Goal: Use online tool/utility: Utilize a website feature to perform a specific function

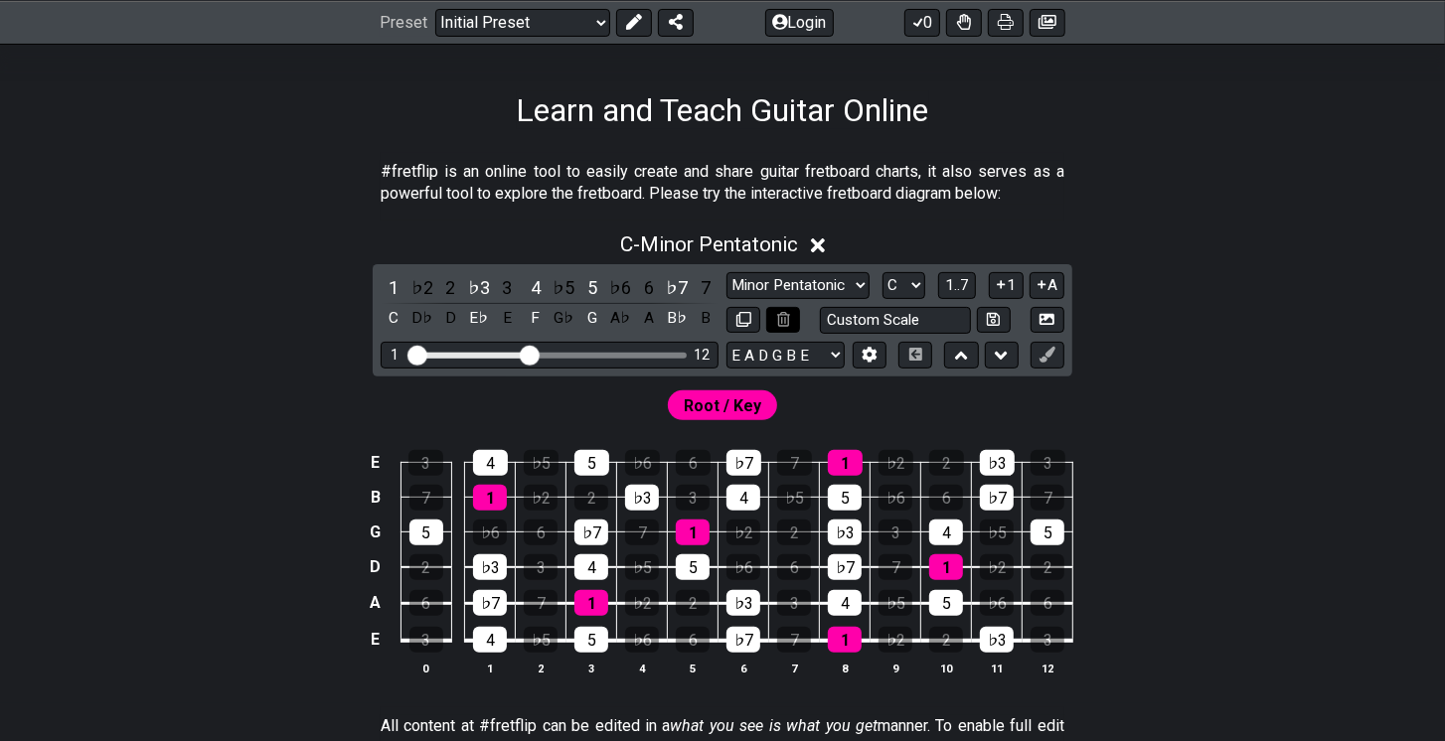
scroll to position [283, 0]
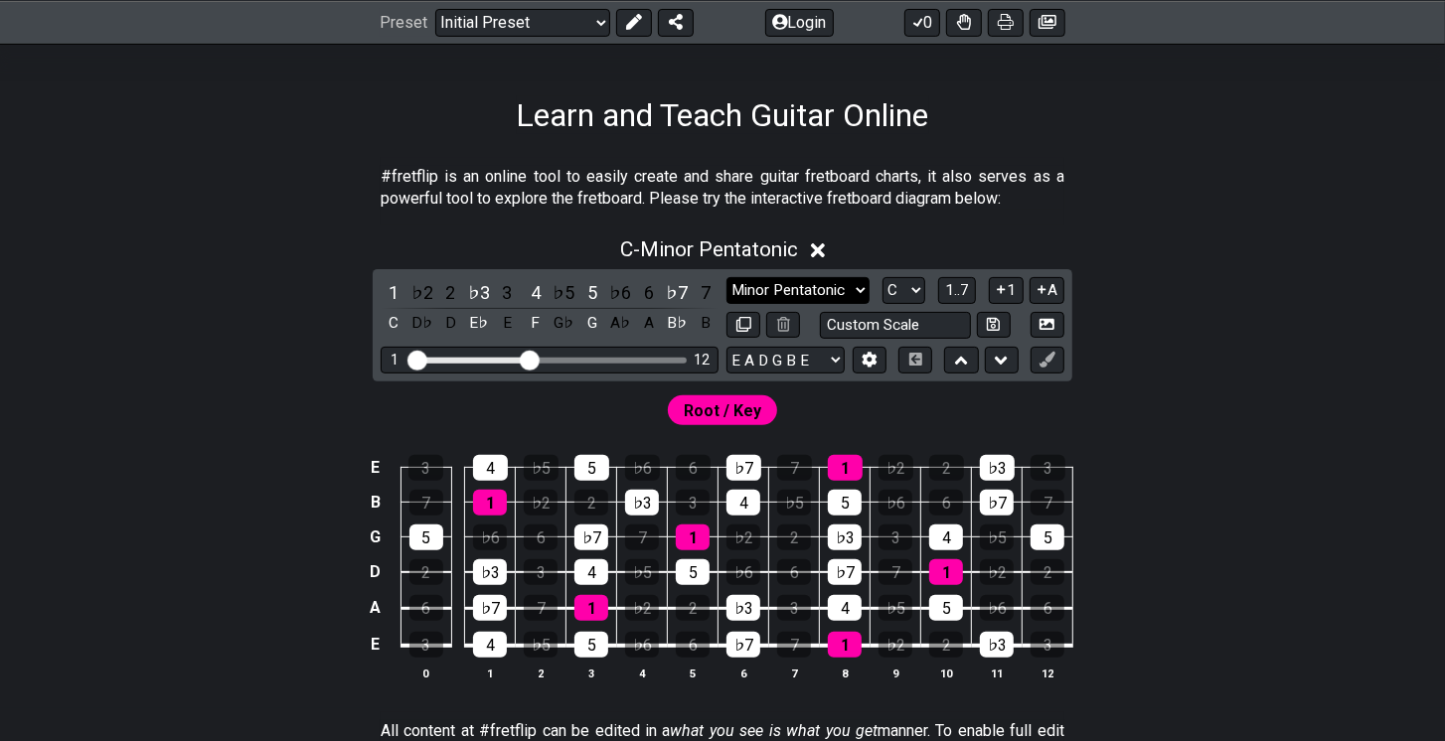
click at [789, 290] on select "Minor Pentatonic Click to edit Minor Pentatonic Major Pentatonic Minor Blues Ma…" at bounding box center [797, 290] width 143 height 27
drag, startPoint x: 525, startPoint y: 352, endPoint x: 712, endPoint y: 354, distance: 186.8
click at [691, 359] on input "Visible fret range" at bounding box center [549, 359] width 282 height 0
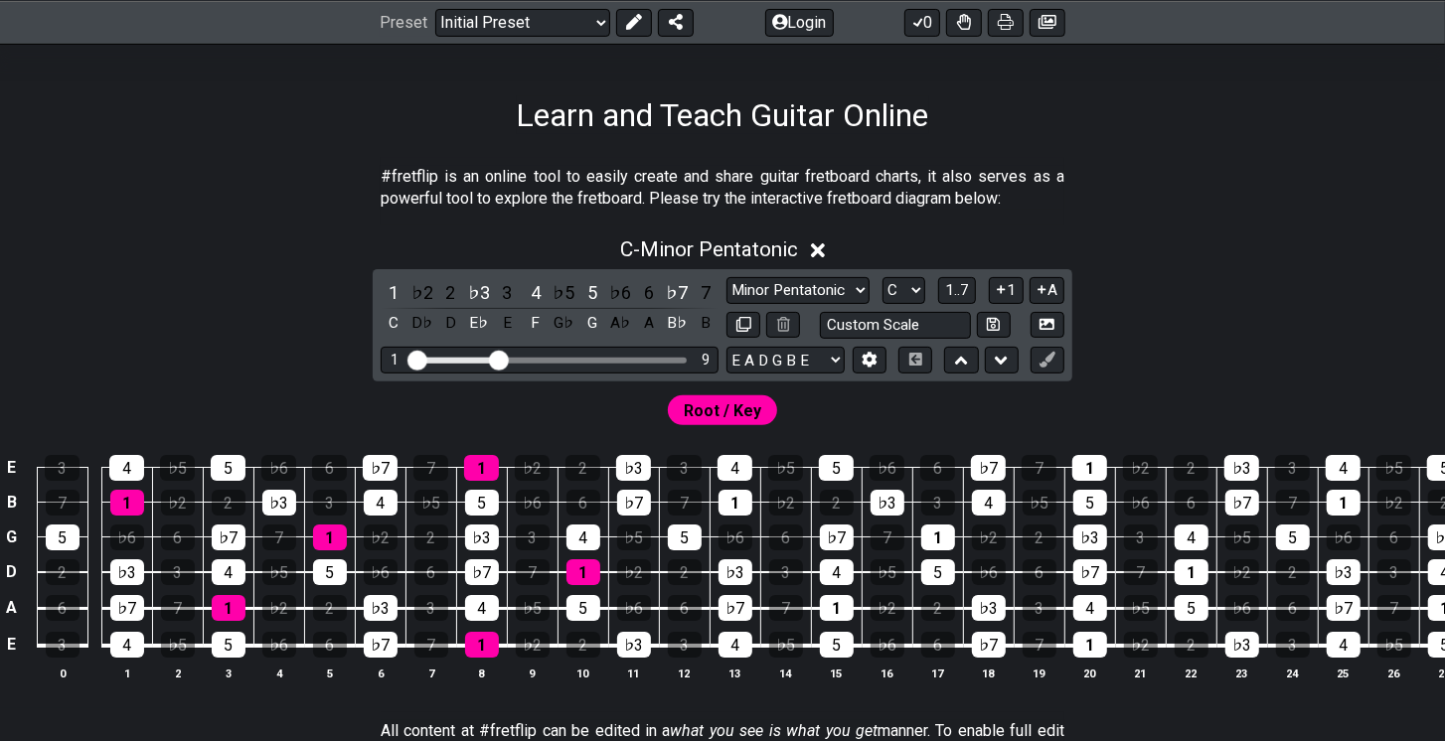
drag, startPoint x: 676, startPoint y: 356, endPoint x: 494, endPoint y: 351, distance: 181.9
click at [495, 359] on input "Visible fret range" at bounding box center [549, 359] width 282 height 0
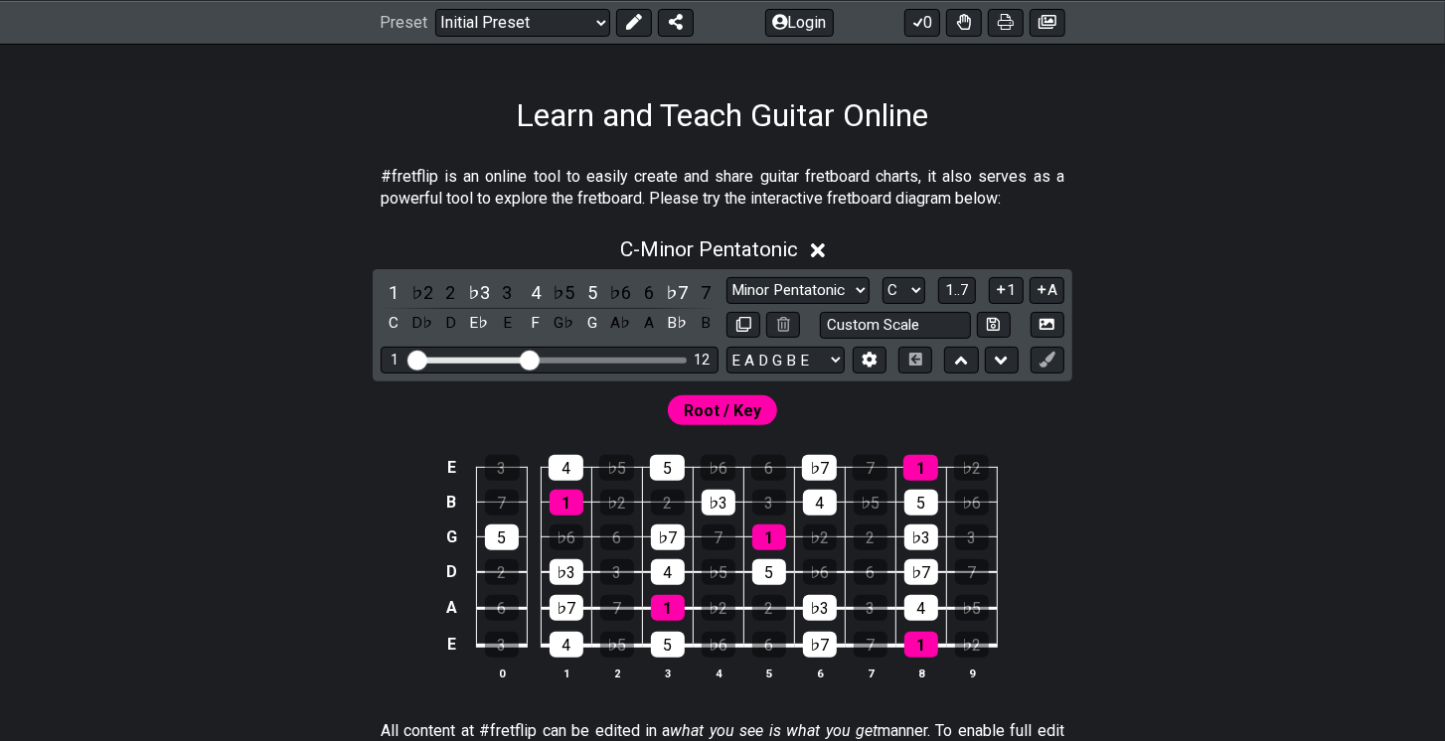
drag, startPoint x: 493, startPoint y: 350, endPoint x: 529, endPoint y: 355, distance: 36.1
click at [529, 359] on input "Visible fret range" at bounding box center [549, 359] width 282 height 0
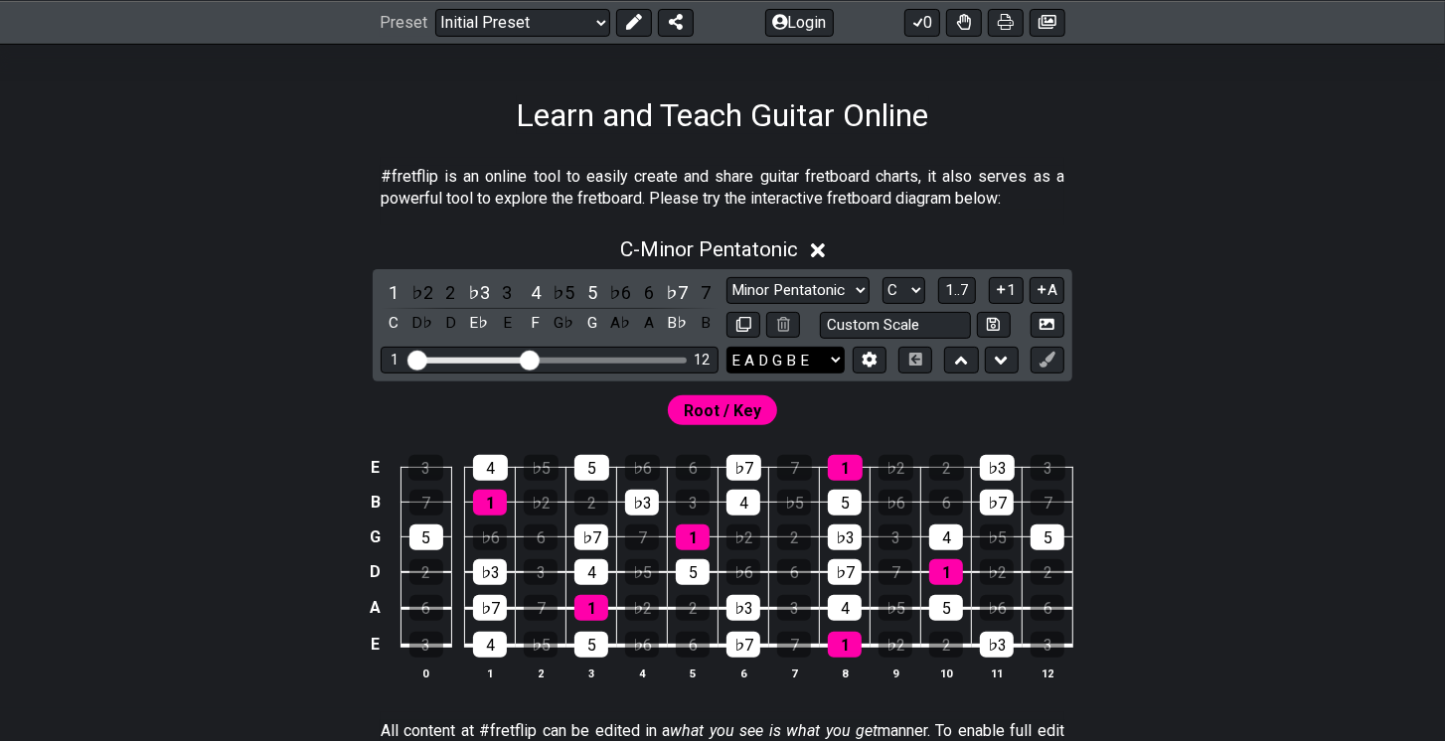
click at [777, 368] on select "E A D G B E E A D G B E E A D G B E B E A D F♯ B A D G C E A D A D G B E E♭ A♭ …" at bounding box center [785, 360] width 118 height 27
click at [726, 347] on select "E A D G B E E A D G B E E A D G B E B E A D F♯ B A D G C E A D A D G B E E♭ A♭ …" at bounding box center [785, 360] width 118 height 27
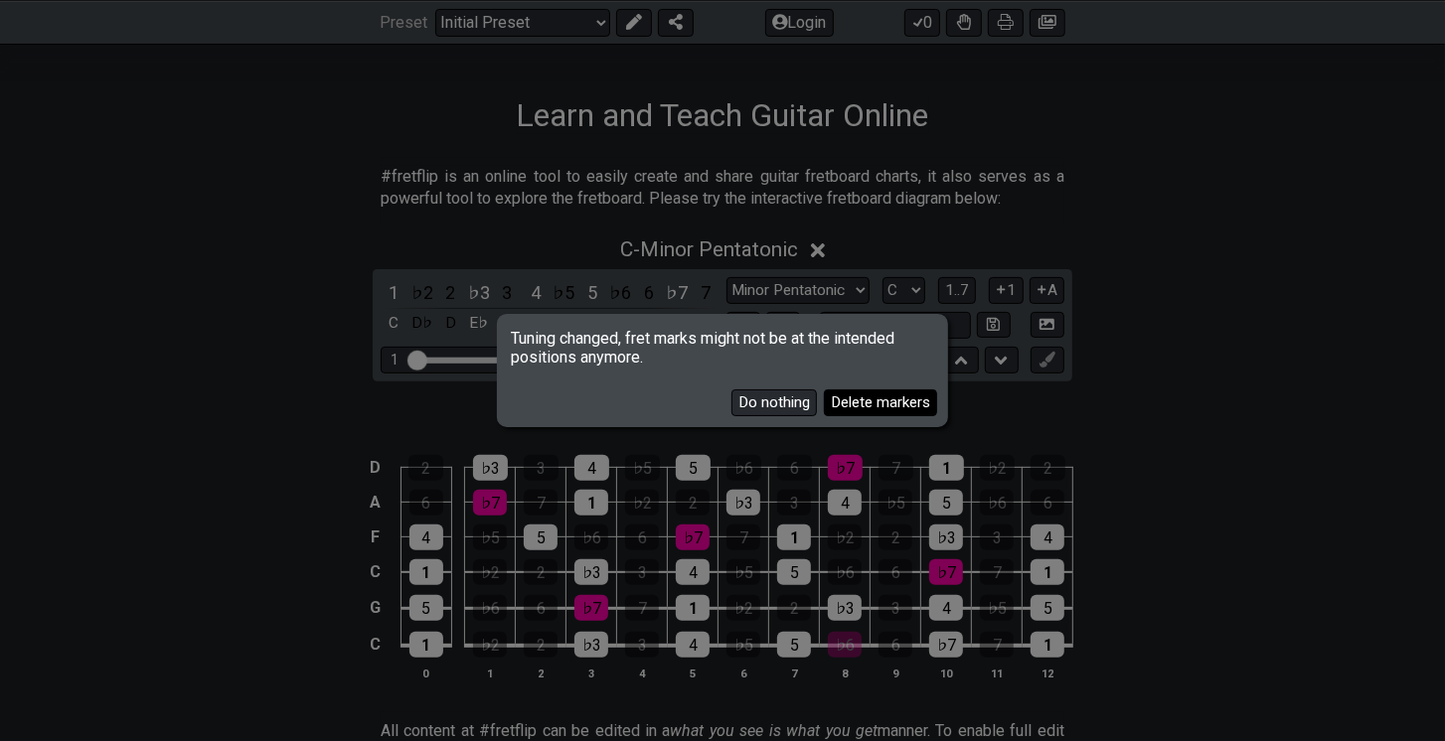
click at [852, 410] on button "Delete markers" at bounding box center [880, 403] width 113 height 27
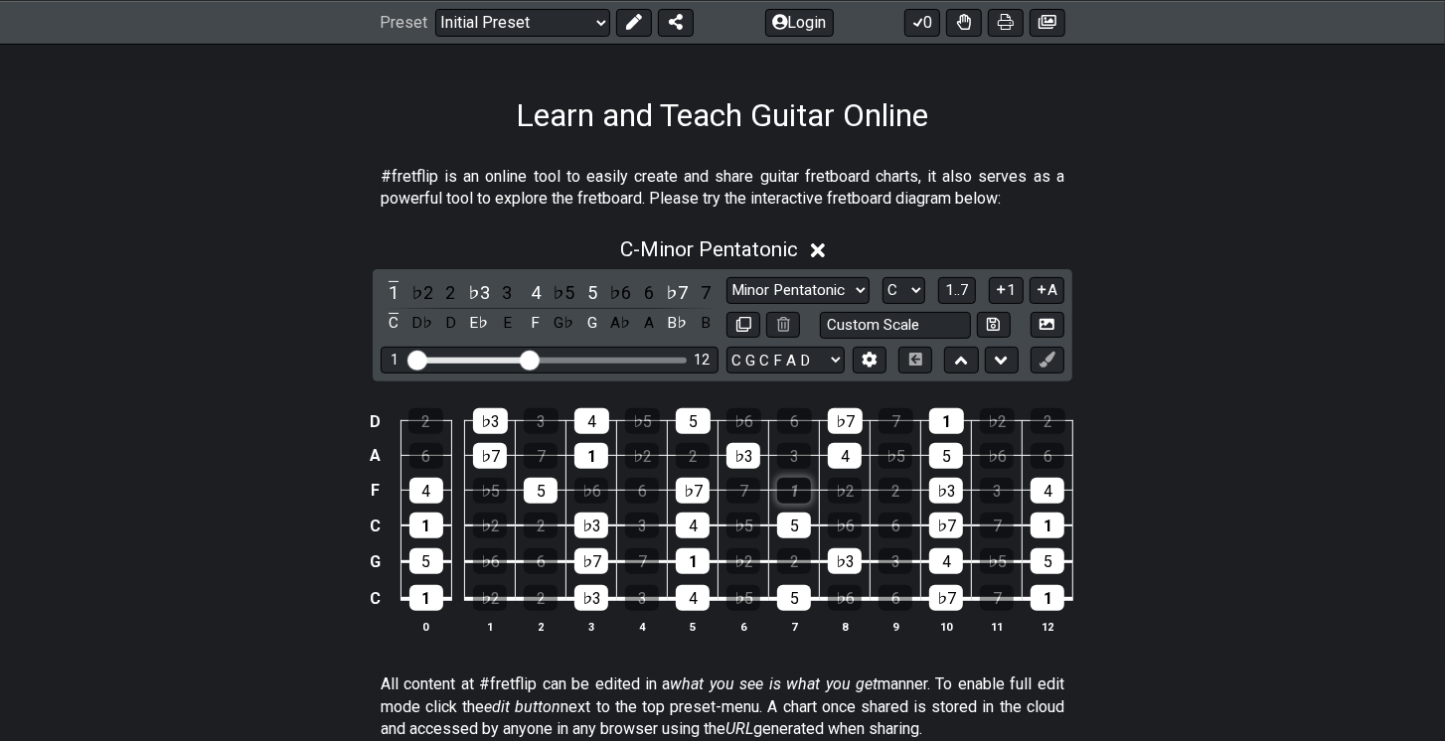
click at [788, 484] on div "1" at bounding box center [794, 491] width 34 height 26
click at [810, 284] on select "Minor Pentatonic Click to edit Minor Pentatonic Major Pentatonic Minor Blues Ma…" at bounding box center [797, 290] width 143 height 27
click at [812, 284] on select "Minor Pentatonic Click to edit Minor Pentatonic Major Pentatonic Minor Blues Ma…" at bounding box center [797, 290] width 143 height 27
click at [772, 367] on select "E A D G B E E A D G B E E A D G B E B E A D F♯ B A D G C E A D A D G B E E♭ A♭ …" at bounding box center [785, 360] width 118 height 27
select select "E A D G B E"
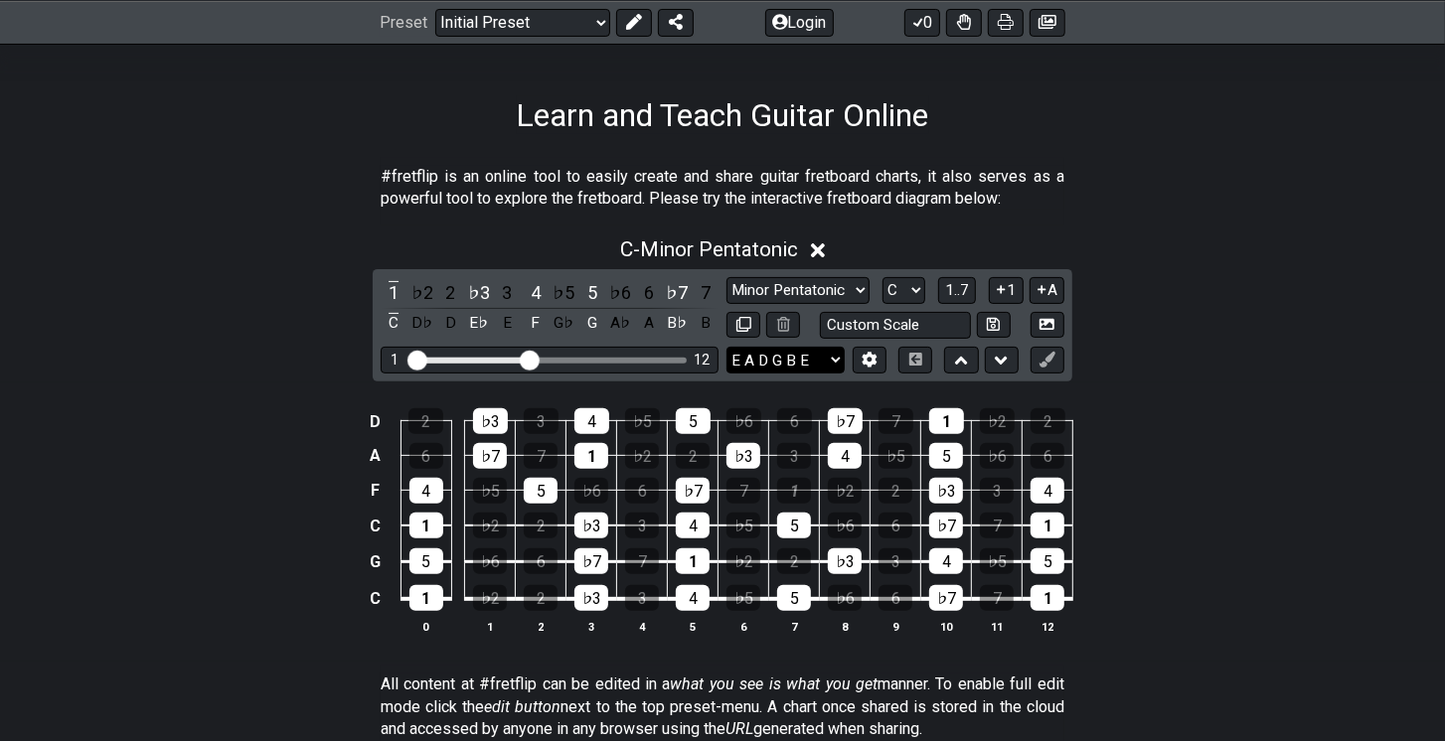
click at [726, 347] on select "E A D G B E E A D G B E E A D G B E B E A D F♯ B A D G C E A D A D G B E E♭ A♭ …" at bounding box center [785, 360] width 118 height 27
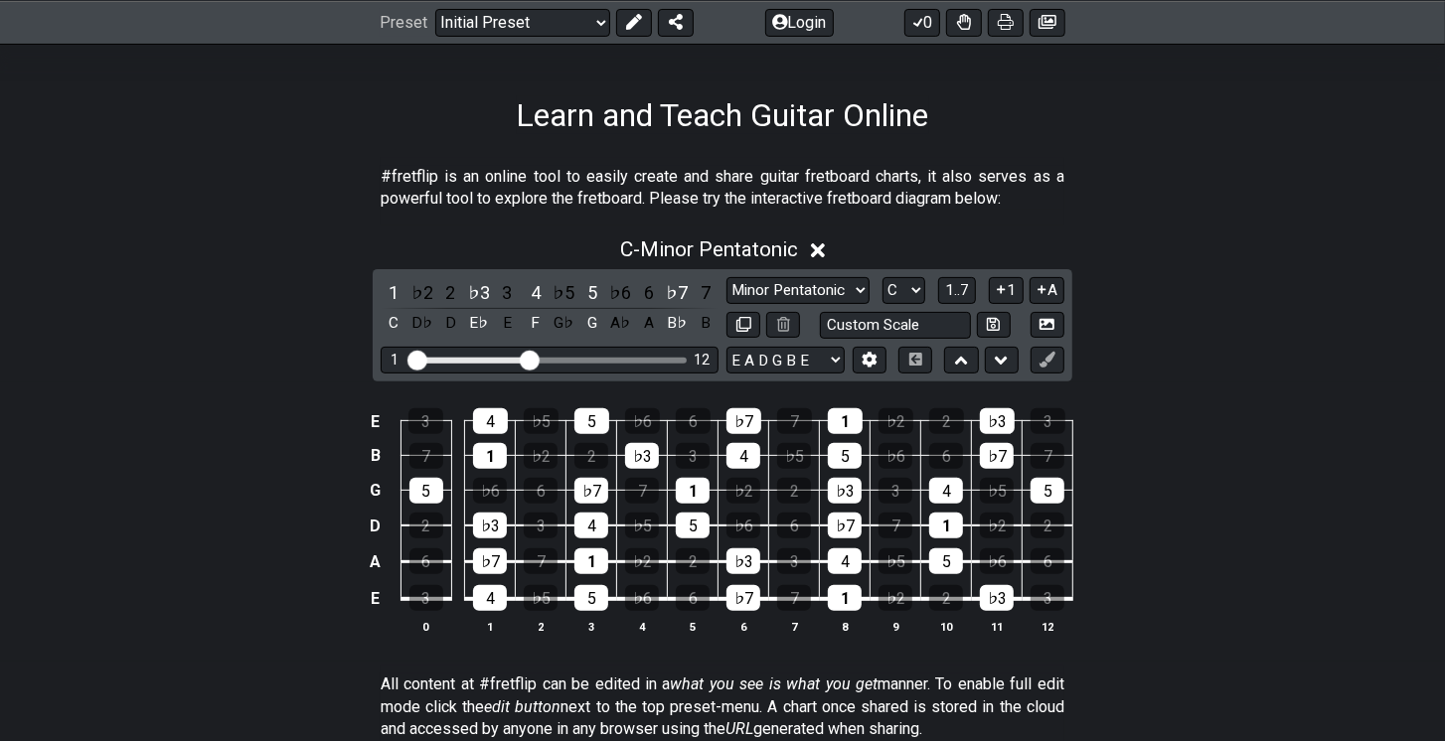
click at [826, 256] on icon at bounding box center [818, 250] width 15 height 21
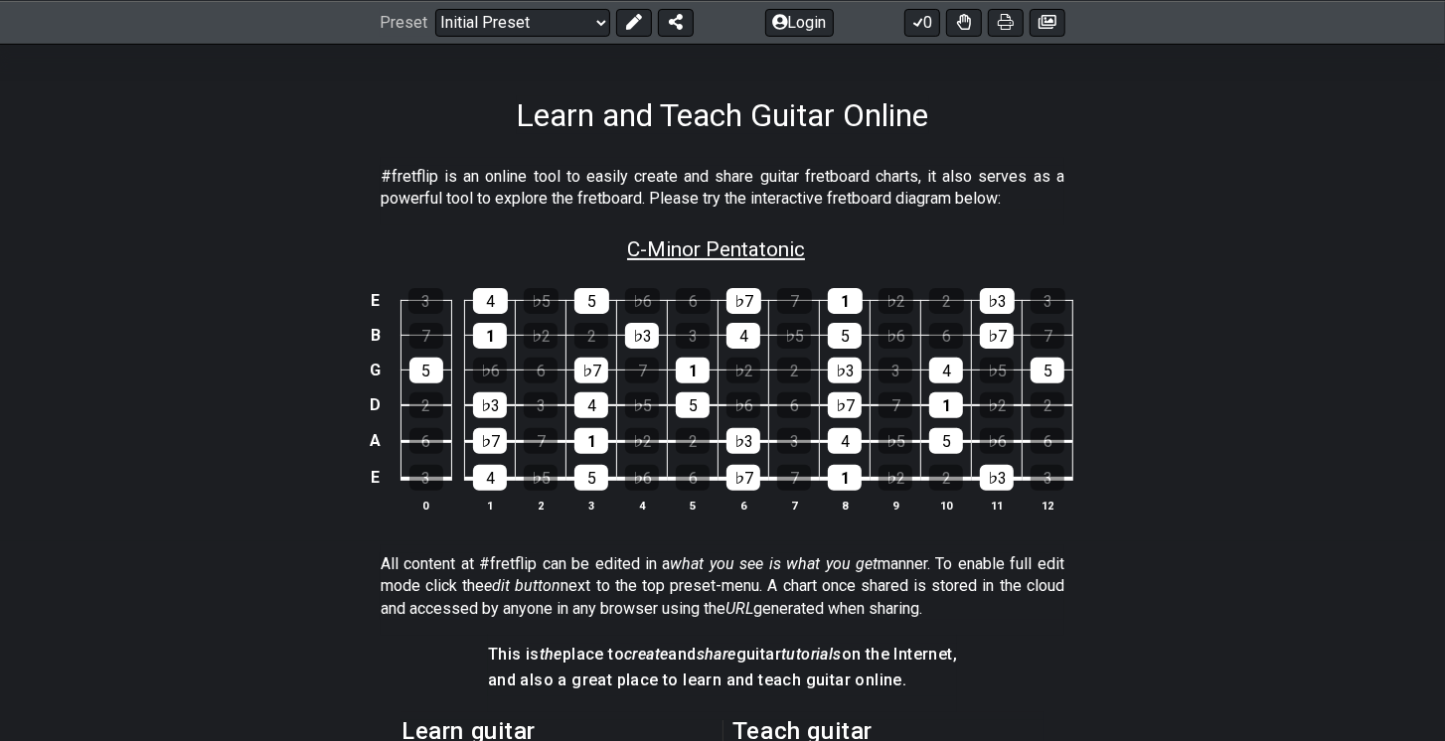
click at [692, 239] on span "C - Minor Pentatonic" at bounding box center [716, 250] width 178 height 24
select select "C"
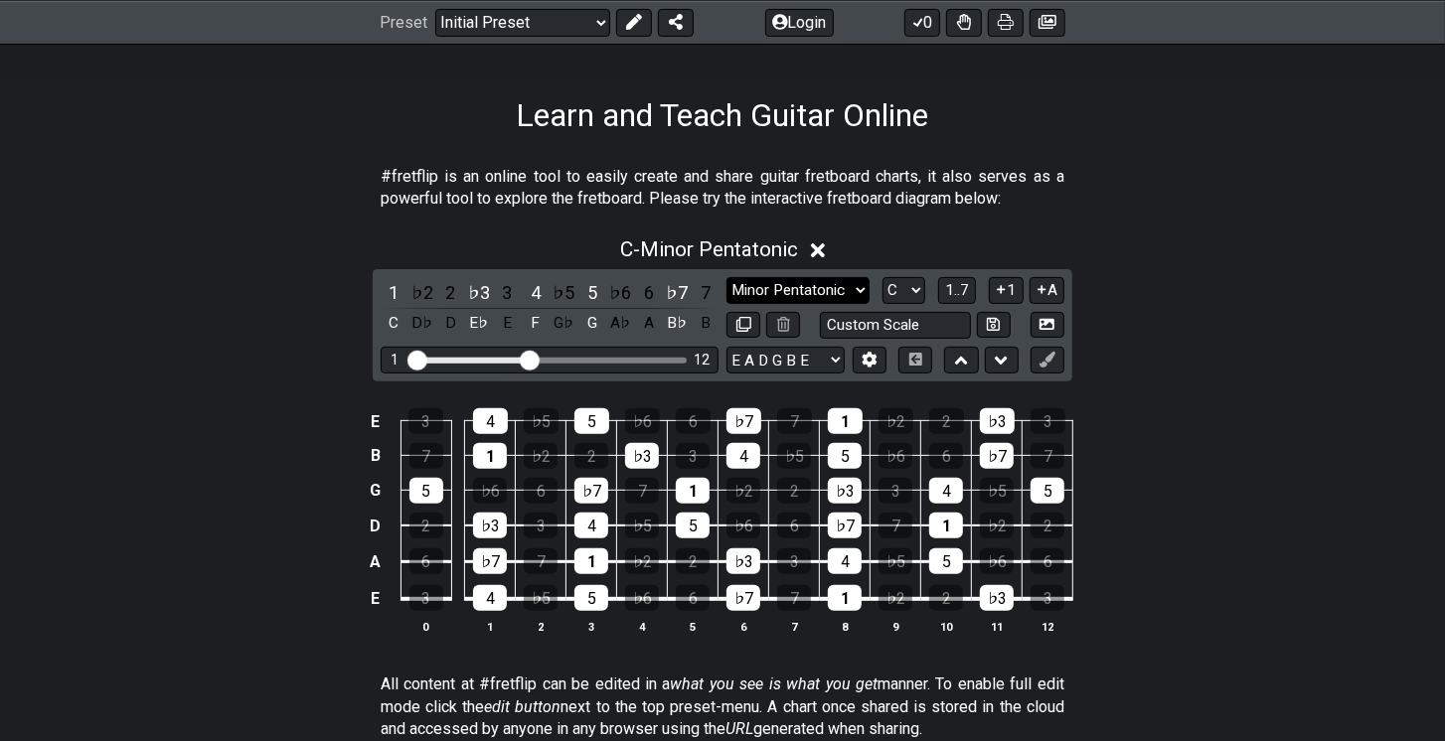
click at [808, 295] on select "Minor Pentatonic Click to edit Minor Pentatonic Major Pentatonic Minor Blues Ma…" at bounding box center [797, 290] width 143 height 27
click at [726, 277] on select "Minor Pentatonic Click to edit Minor Pentatonic Major Pentatonic Minor Blues Ma…" at bounding box center [797, 290] width 143 height 27
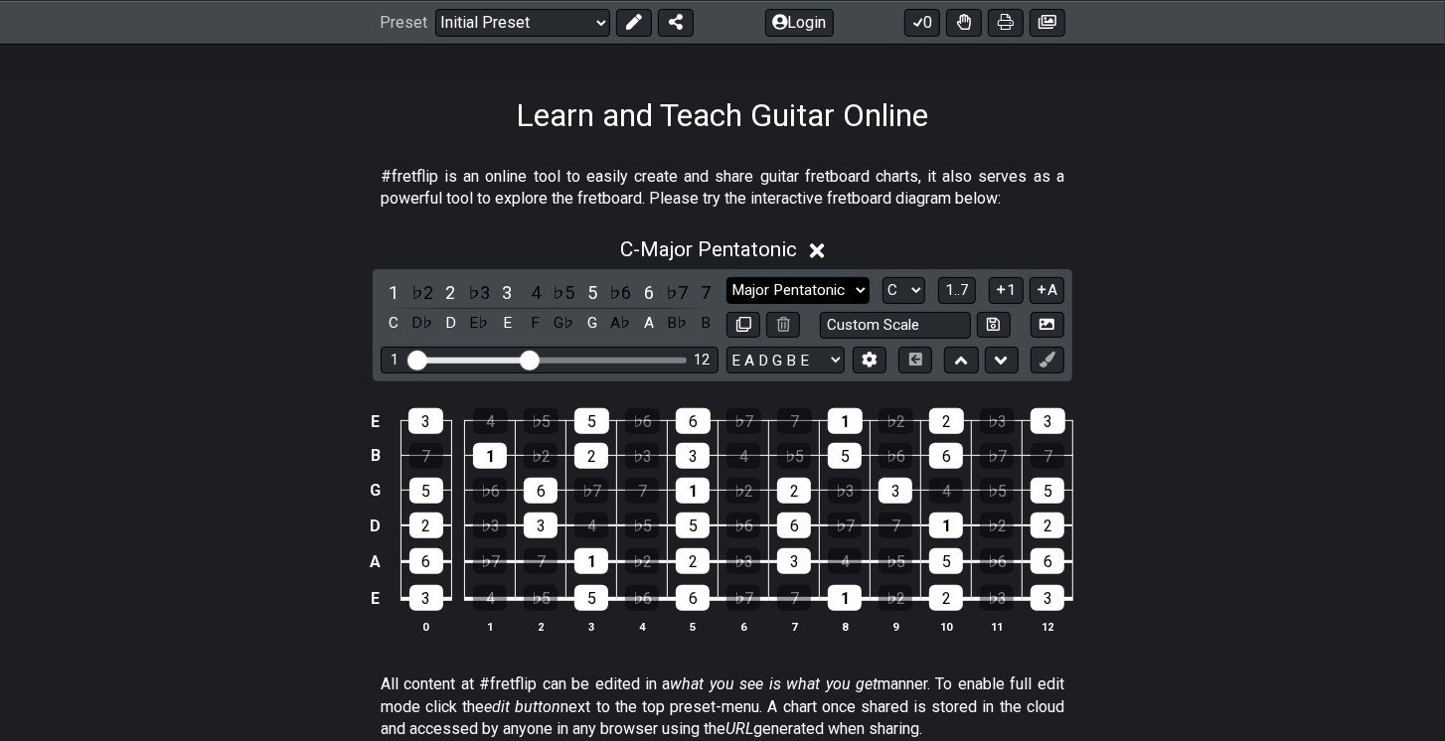
click at [780, 288] on select "Minor Pentatonic Click to edit Minor Pentatonic Major Pentatonic Minor Blues Ma…" at bounding box center [797, 290] width 143 height 27
click at [726, 277] on select "Minor Pentatonic Click to edit Minor Pentatonic Major Pentatonic Minor Blues Ma…" at bounding box center [797, 290] width 143 height 27
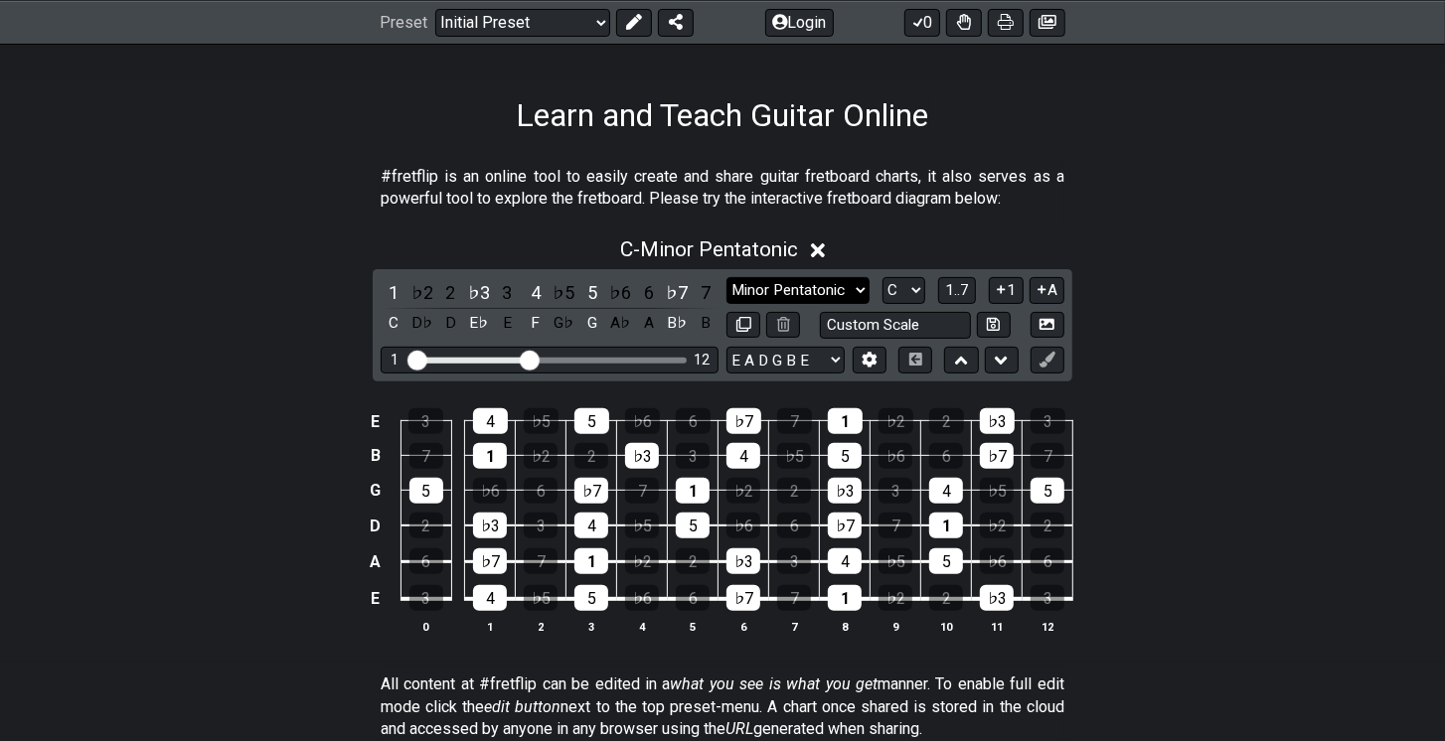
click at [789, 295] on select "Minor Pentatonic Click to edit Minor Pentatonic Major Pentatonic Minor Blues Ma…" at bounding box center [797, 290] width 143 height 27
select select "Major Pentatonic"
click at [726, 277] on select "Minor Pentatonic Click to edit Minor Pentatonic Major Pentatonic Minor Blues Ma…" at bounding box center [797, 290] width 143 height 27
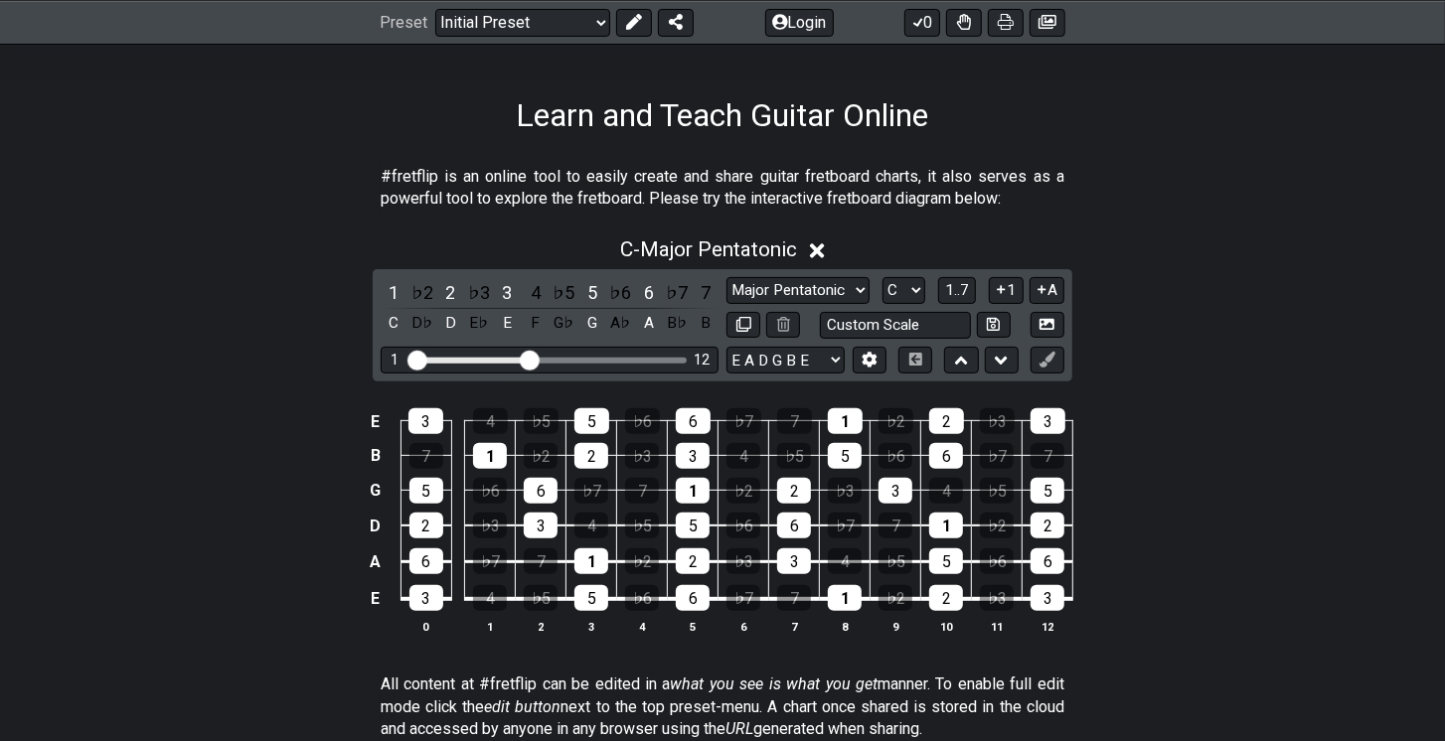
drag, startPoint x: 795, startPoint y: 451, endPoint x: 739, endPoint y: 390, distance: 83.0
click at [739, 390] on td "♭7" at bounding box center [744, 404] width 51 height 35
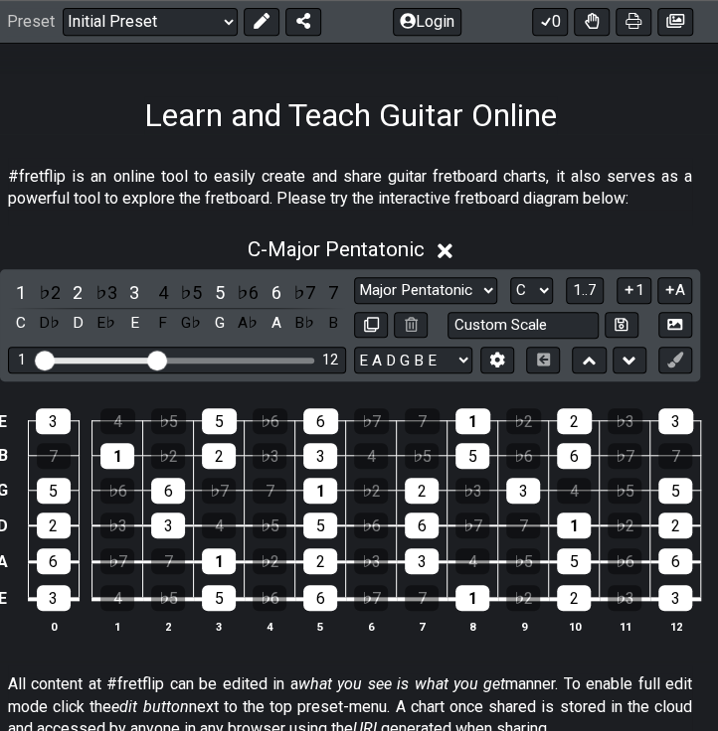
scroll to position [283, 25]
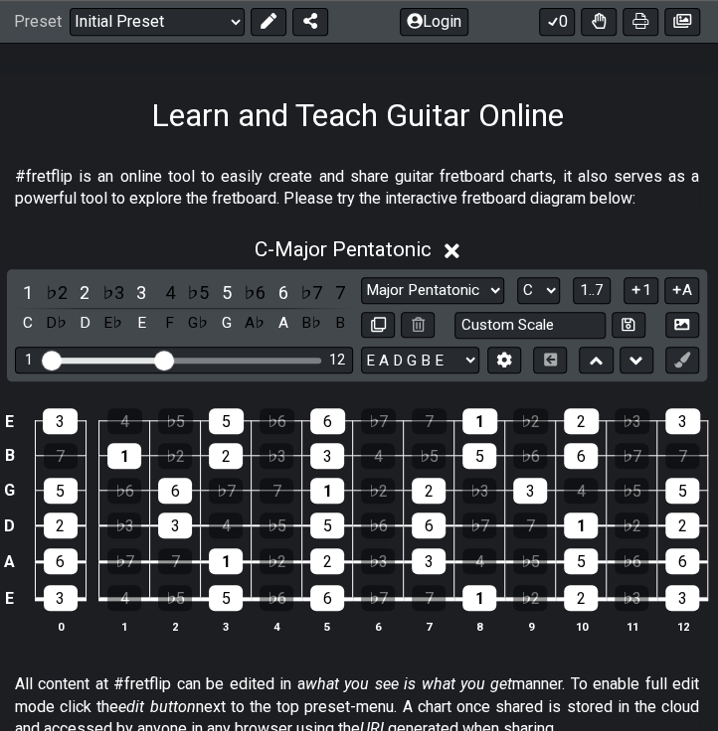
click at [546, 296] on select "A♭ A A♯ B♭ B C C♯ D♭ D D♯ E♭ E F F♯ G♭ G G♯" at bounding box center [538, 290] width 43 height 27
click at [325, 421] on div "6" at bounding box center [327, 421] width 35 height 26
click at [419, 363] on select "E A D G B E E A D G B E E A D G B E B E A D F♯ B A D G C E A D A D G B E E♭ A♭ …" at bounding box center [420, 360] width 118 height 27
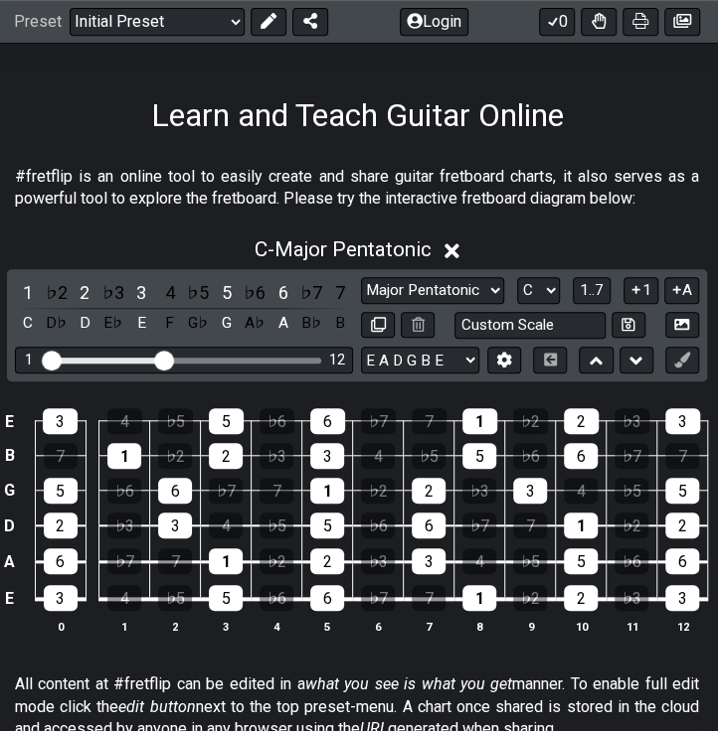
click at [419, 363] on select "E A D G B E E A D G B E E A D G B E B E A D F♯ B A D G C E A D A D G B E E♭ A♭ …" at bounding box center [420, 360] width 118 height 27
click at [66, 459] on div "7" at bounding box center [61, 456] width 34 height 26
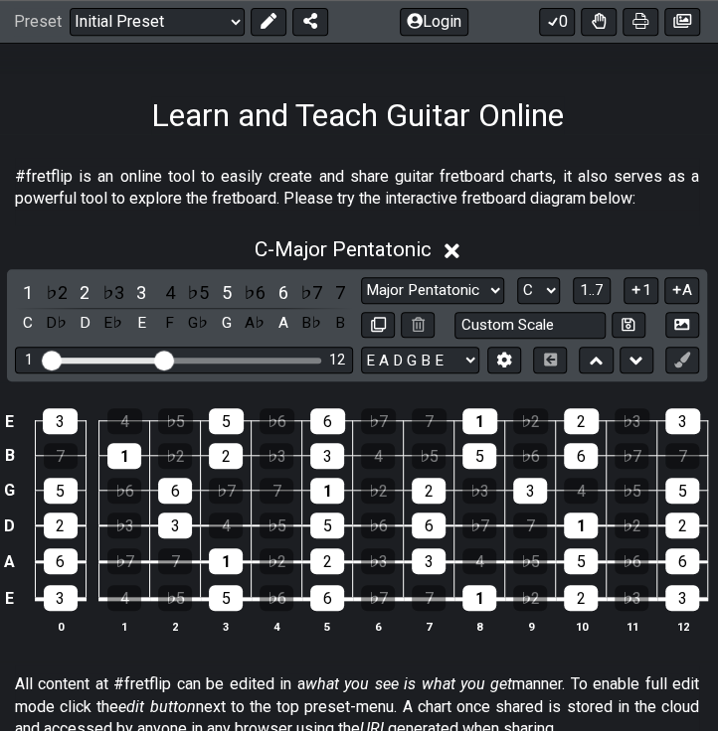
click at [66, 459] on div "7" at bounding box center [61, 456] width 34 height 26
click at [429, 368] on select "E A D G B E E A D G B E E A D G B E B E A D F♯ B A D G C E A D A D G B E E♭ A♭ …" at bounding box center [420, 360] width 118 height 27
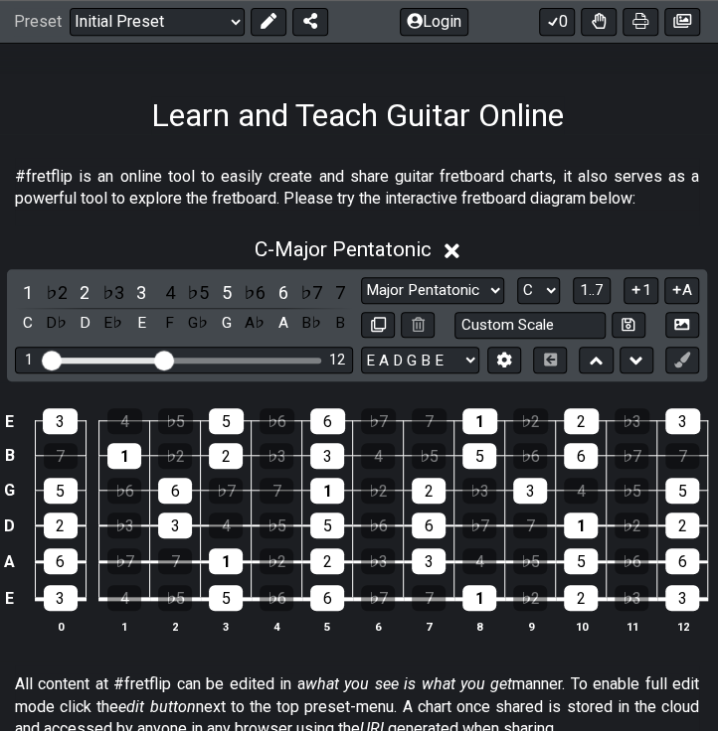
select select "C G C F A D"
click at [361, 347] on select "E A D G B E E A D G B E E A D G B E B E A D F♯ B A D G C E A D A D G B E E♭ A♭ …" at bounding box center [420, 360] width 118 height 27
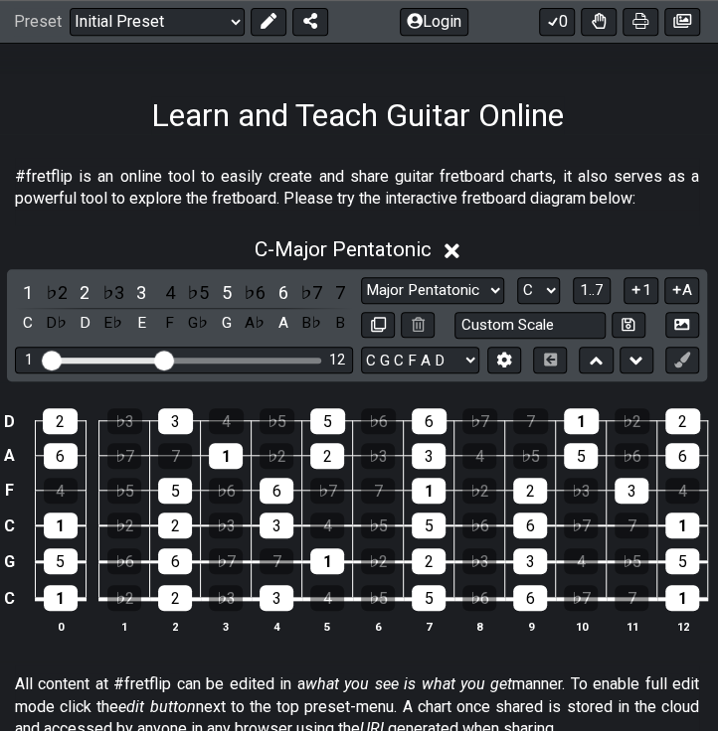
click at [455, 294] on select "Minor Pentatonic Click to edit Minor Pentatonic Major Pentatonic Minor Blues Ma…" at bounding box center [432, 290] width 143 height 27
click at [361, 277] on select "Minor Pentatonic Click to edit Minor Pentatonic Major Pentatonic Minor Blues Ma…" at bounding box center [432, 290] width 143 height 27
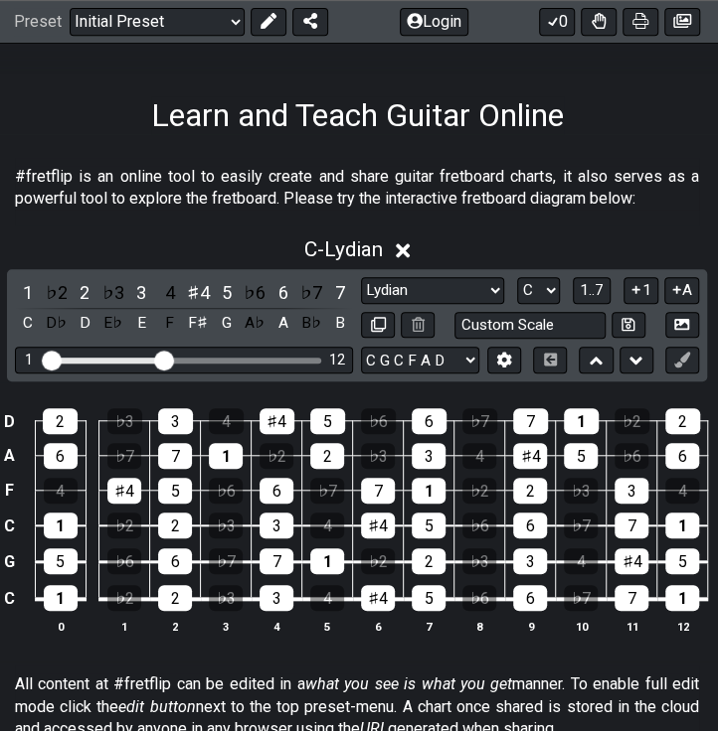
click at [421, 358] on select "E A D G B E E A D G B E E A D G B E B E A D F♯ B A D G C E A D A D G B E E♭ A♭ …" at bounding box center [420, 360] width 118 height 27
click at [361, 347] on select "E A D G B E E A D G B E E A D G B E B E A D F♯ B A D G C E A D A D G B E E♭ A♭ …" at bounding box center [420, 360] width 118 height 27
click at [442, 286] on select "Minor Pentatonic Click to edit Minor Pentatonic Major Pentatonic Minor Blues Ma…" at bounding box center [432, 290] width 143 height 27
click at [361, 277] on select "Minor Pentatonic Click to edit Minor Pentatonic Major Pentatonic Minor Blues Ma…" at bounding box center [432, 290] width 143 height 27
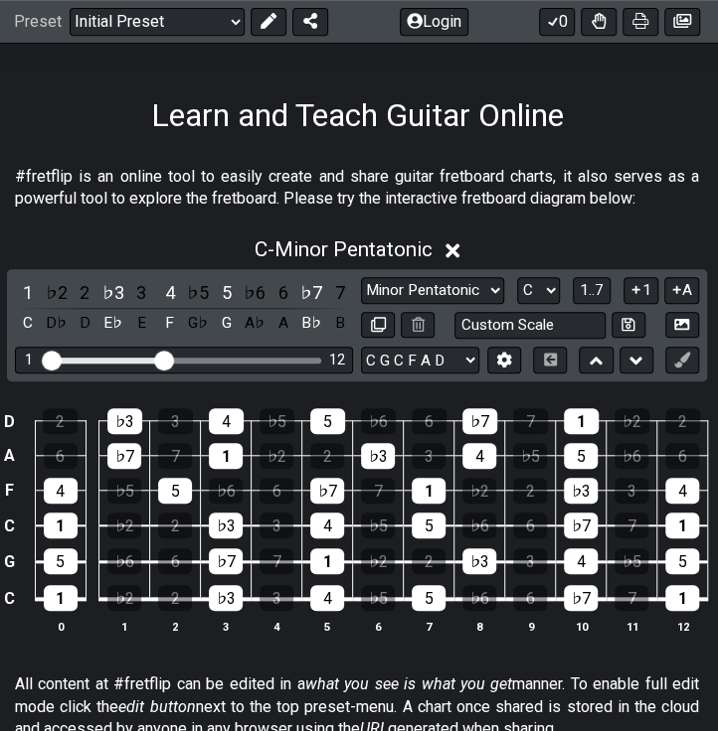
click at [419, 286] on select "Minor Pentatonic Click to edit Minor Pentatonic Major Pentatonic Minor Blues Ma…" at bounding box center [432, 290] width 143 height 27
select select "Major Pentatonic"
click at [361, 277] on select "Minor Pentatonic Click to edit Minor Pentatonic Major Pentatonic Minor Blues Ma…" at bounding box center [432, 290] width 143 height 27
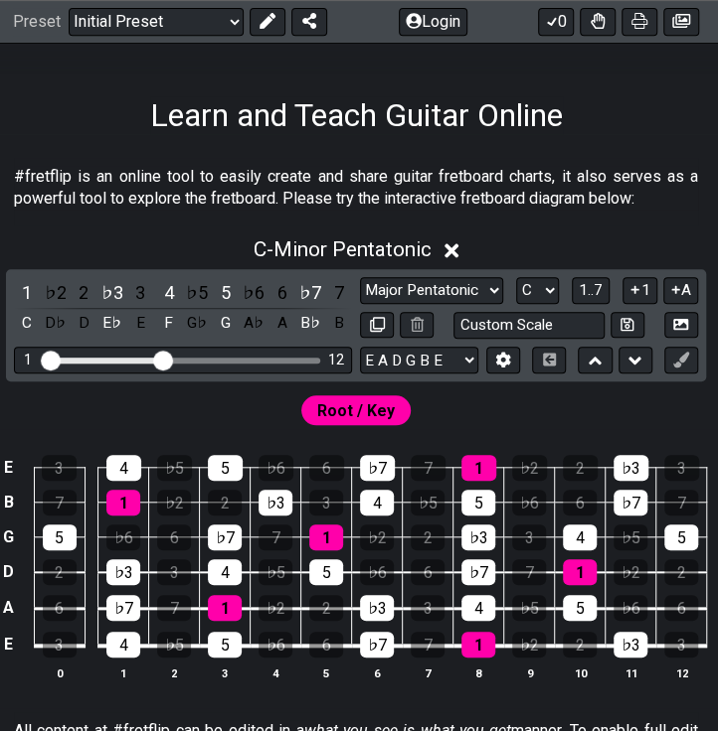
scroll to position [283, 21]
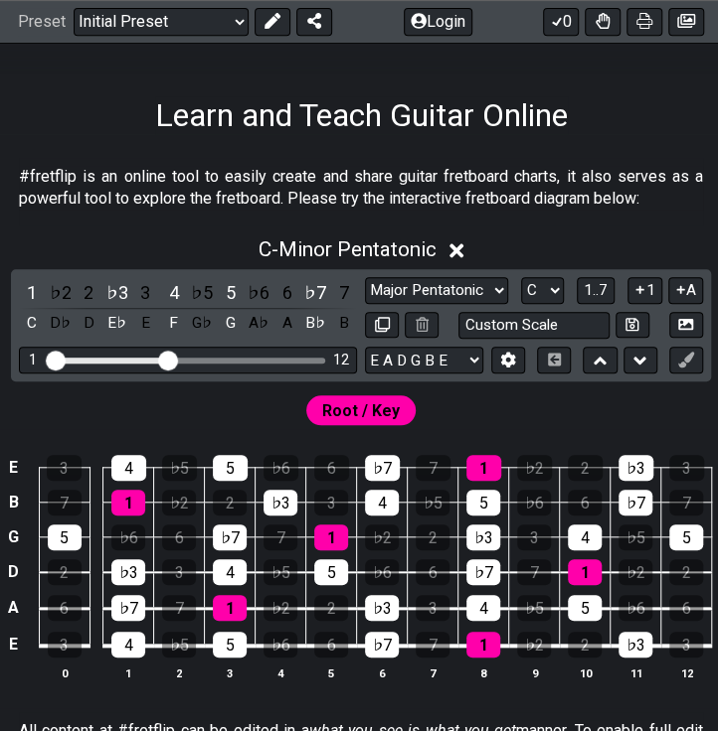
click at [413, 280] on select "Minor Pentatonic Click to edit Minor Pentatonic Major Pentatonic Minor Blues Ma…" at bounding box center [436, 290] width 143 height 27
click at [365, 277] on select "Minor Pentatonic Click to edit Minor Pentatonic Major Pentatonic Minor Blues Ma…" at bounding box center [436, 290] width 143 height 27
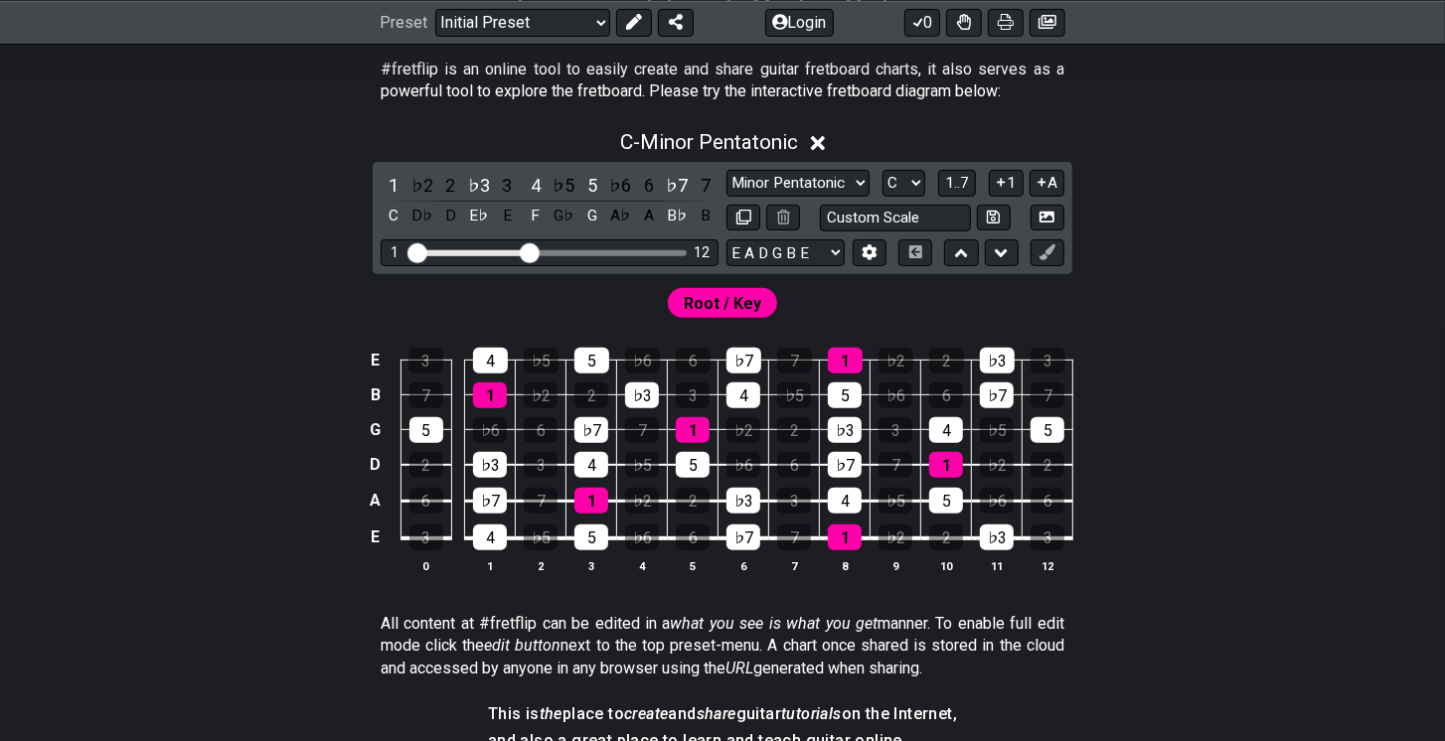
scroll to position [398, 0]
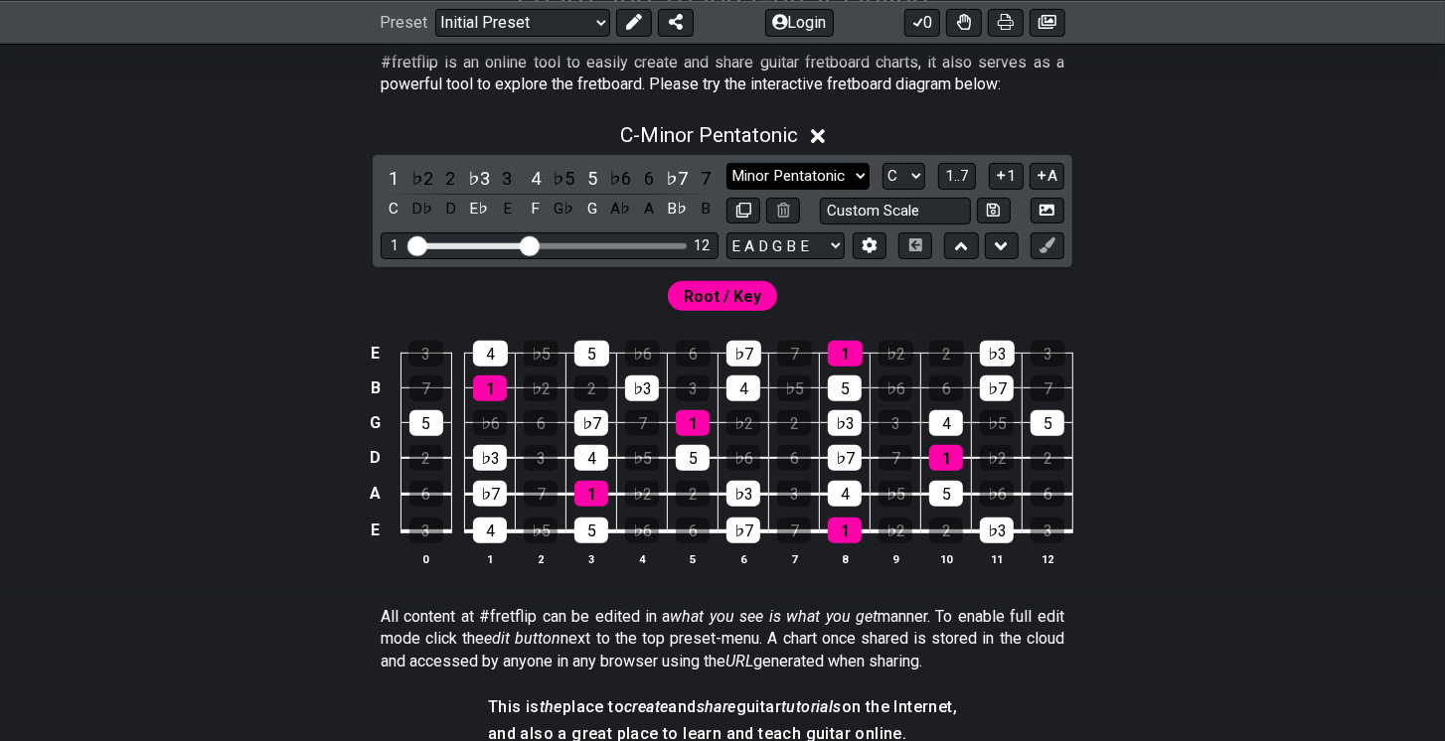
click at [801, 182] on select "Minor Pentatonic Click to edit Minor Pentatonic Major Pentatonic Minor Blues Ma…" at bounding box center [797, 176] width 143 height 27
select select "Major Pentatonic"
click at [726, 163] on select "Minor Pentatonic Click to edit Minor Pentatonic Major Pentatonic Minor Blues Ma…" at bounding box center [797, 176] width 143 height 27
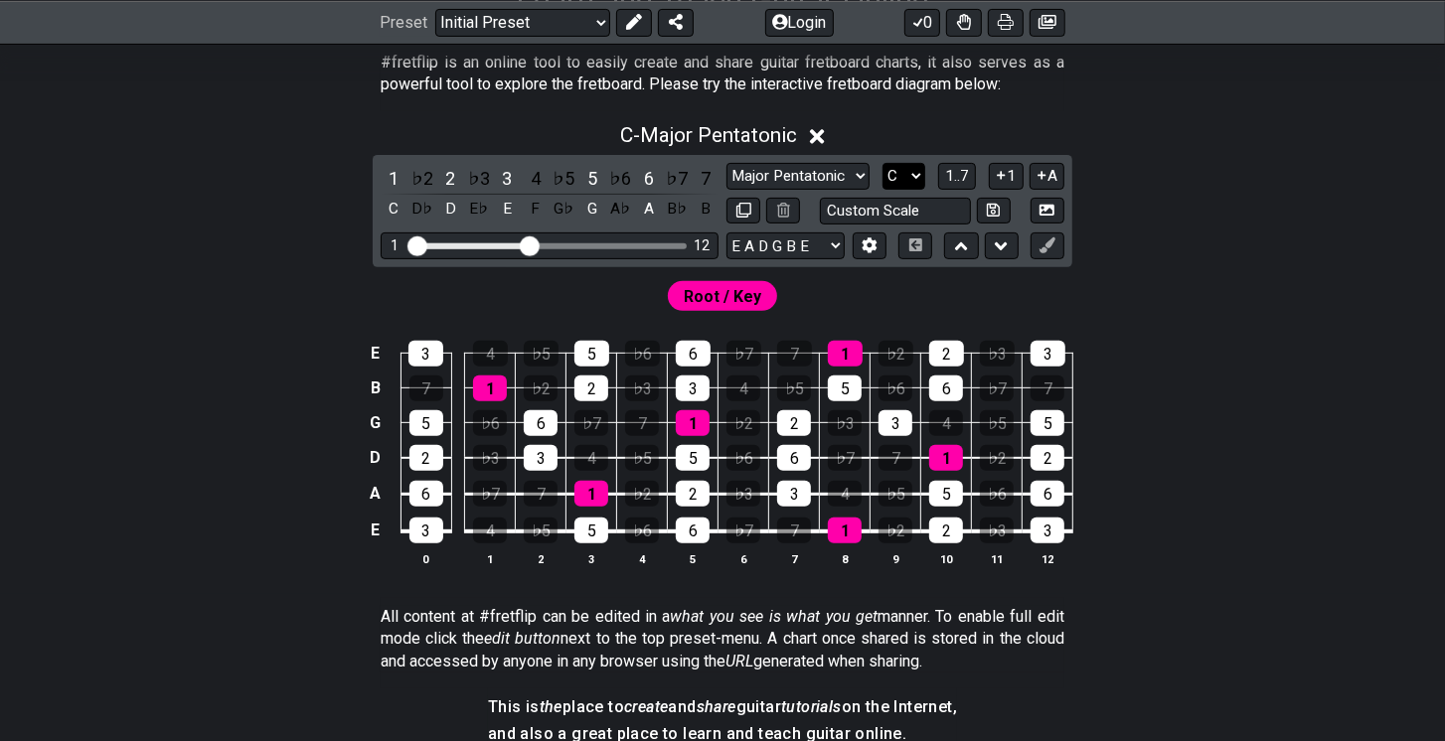
click at [898, 175] on select "A♭ A A♯ B♭ B C C♯ D♭ D D♯ E♭ E F F♯ G♭ G G♯" at bounding box center [903, 176] width 43 height 27
select select "A"
click at [883, 163] on select "A♭ A A♯ B♭ B C C♯ D♭ D D♯ E♭ E F F♯ G♭ G G♯" at bounding box center [903, 176] width 43 height 27
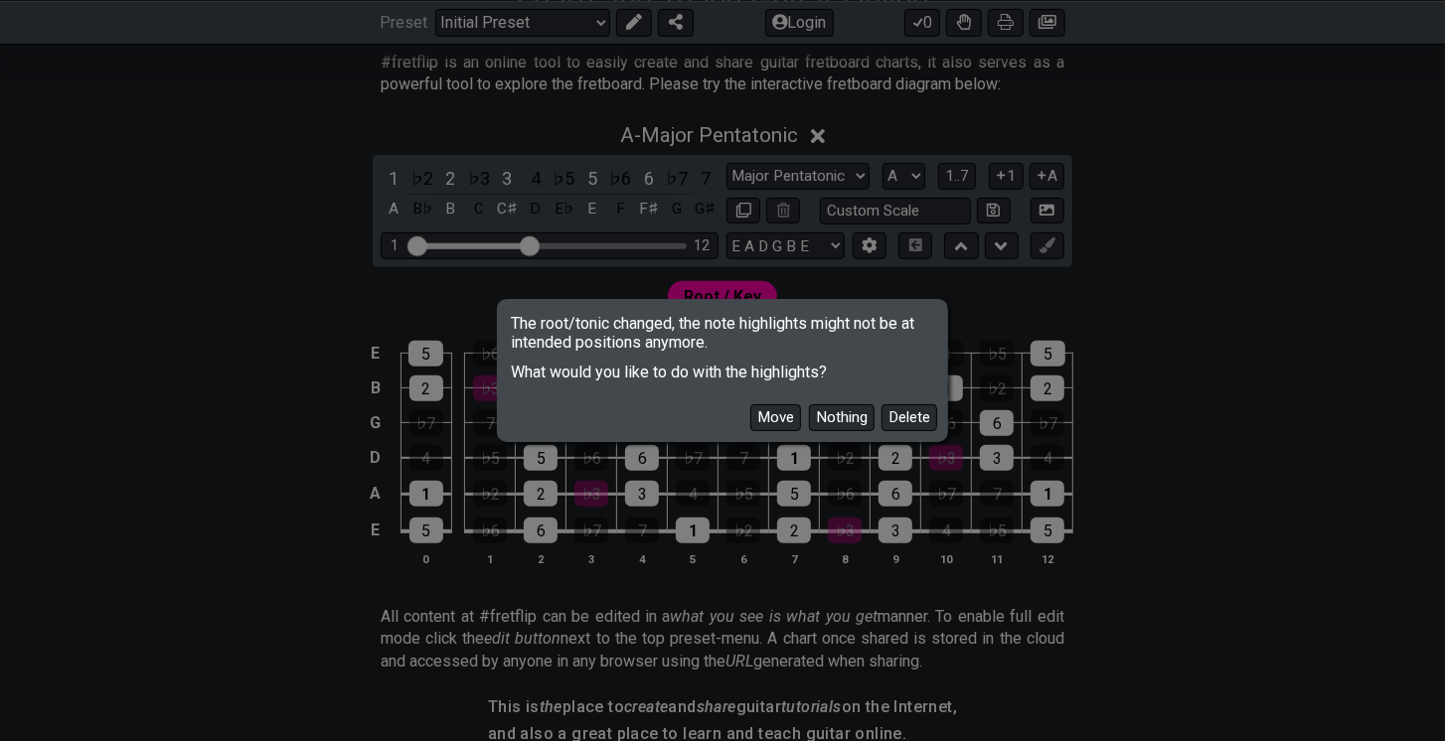
click at [783, 423] on button "Move" at bounding box center [775, 417] width 51 height 27
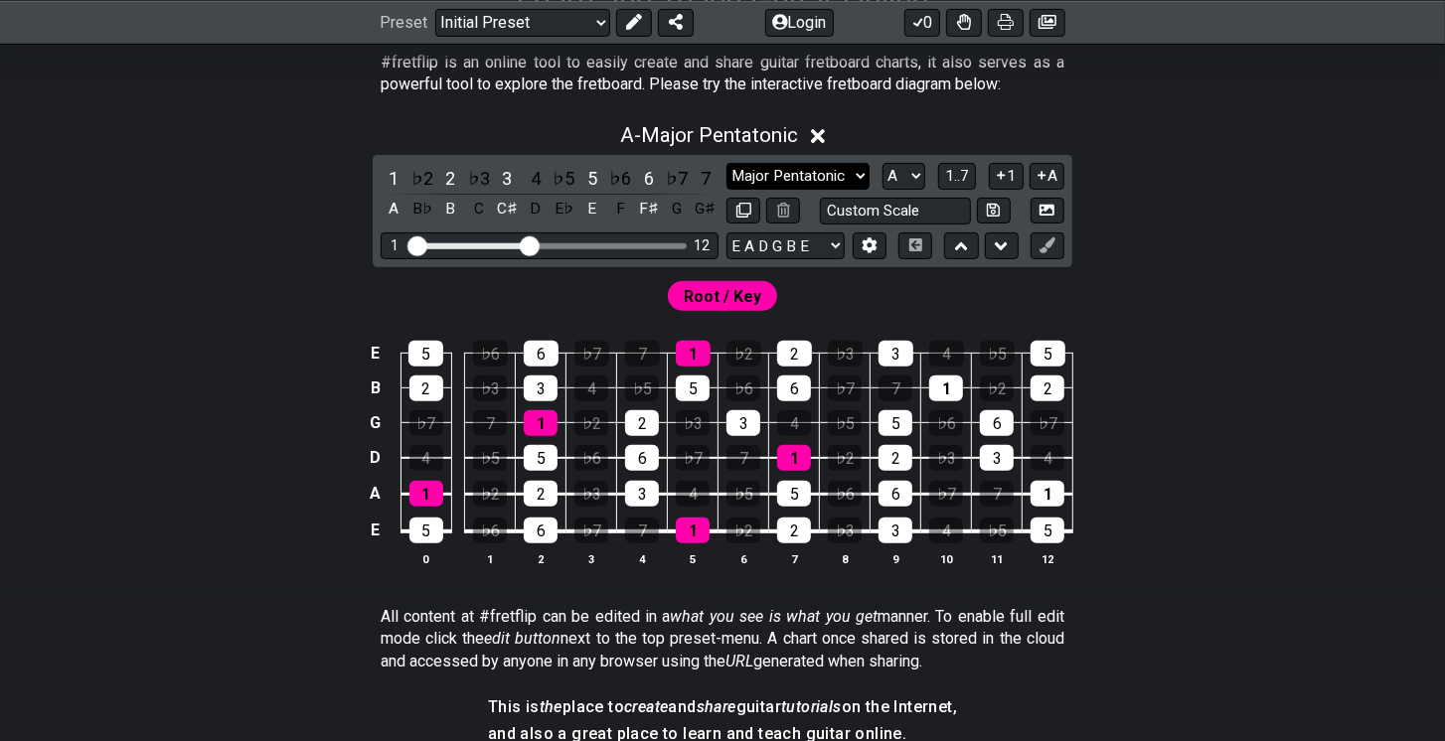
click at [831, 181] on select "Minor Pentatonic Click to edit Minor Pentatonic Major Pentatonic Minor Blues Ma…" at bounding box center [797, 176] width 143 height 27
select select "Minor Pentatonic"
click at [726, 163] on select "Minor Pentatonic Click to edit Minor Pentatonic Major Pentatonic Minor Blues Ma…" at bounding box center [797, 176] width 143 height 27
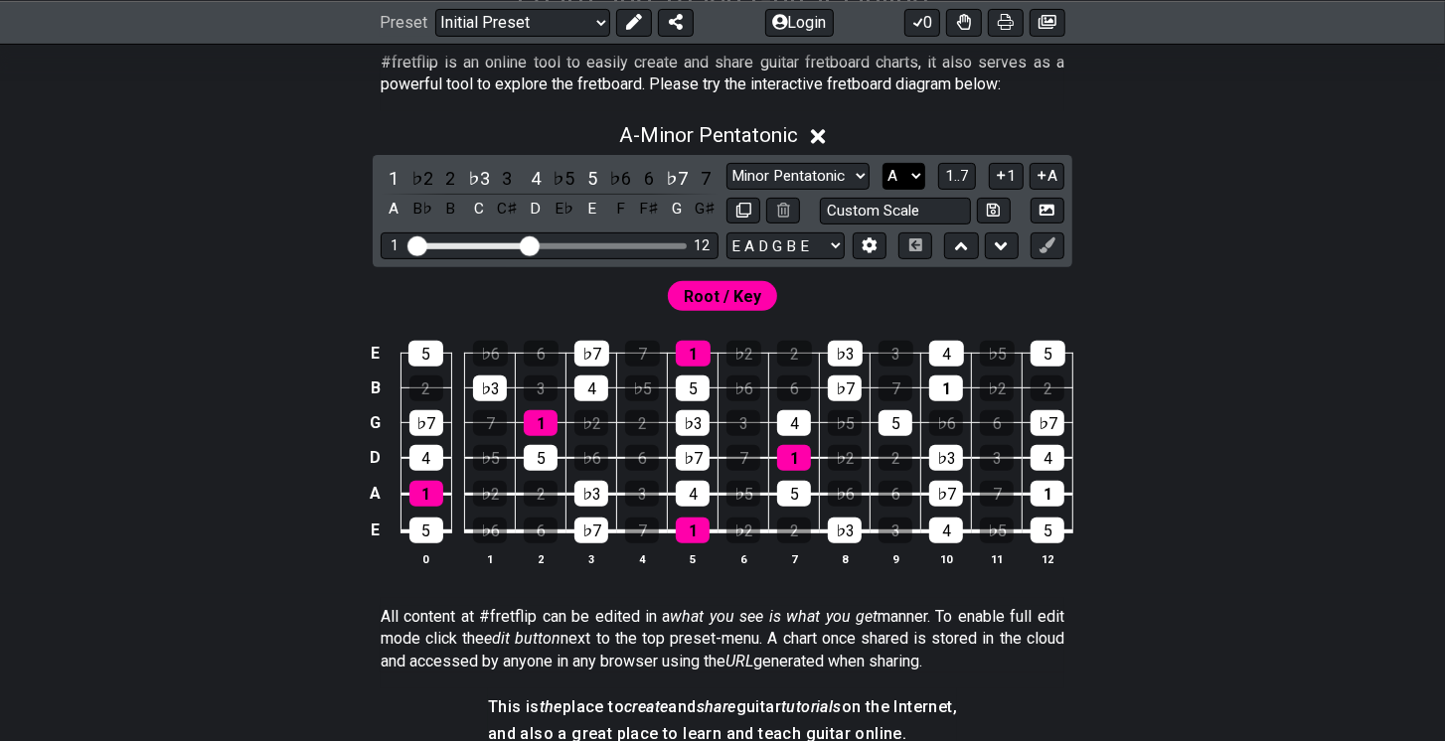
click at [888, 180] on select "A♭ A A♯ B♭ B C C♯ D♭ D D♯ E♭ E F F♯ G♭ G G♯" at bounding box center [903, 176] width 43 height 27
select select "C"
click at [883, 163] on select "A♭ A A♯ B♭ B C C♯ D♭ D D♯ E♭ E F F♯ G♭ G G♯" at bounding box center [903, 176] width 43 height 27
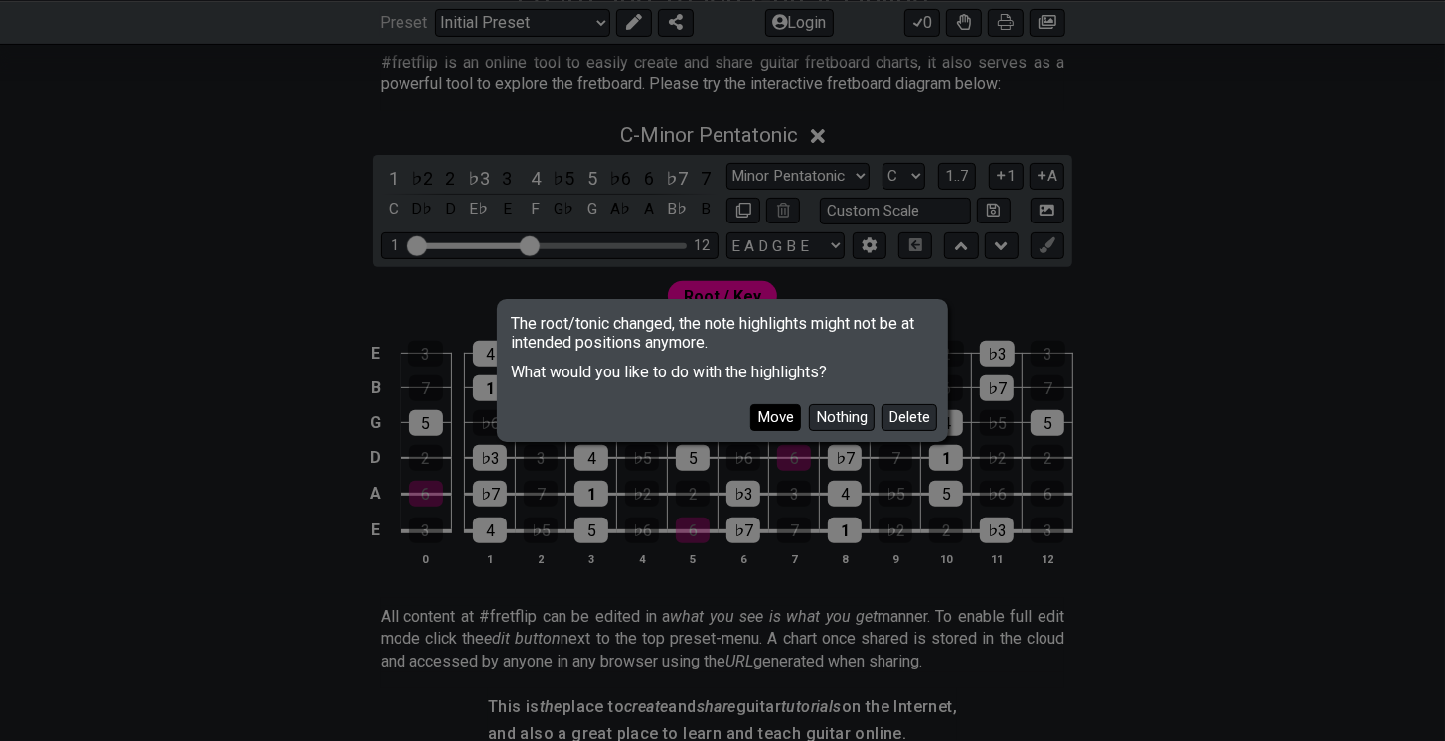
click at [781, 420] on button "Move" at bounding box center [775, 417] width 51 height 27
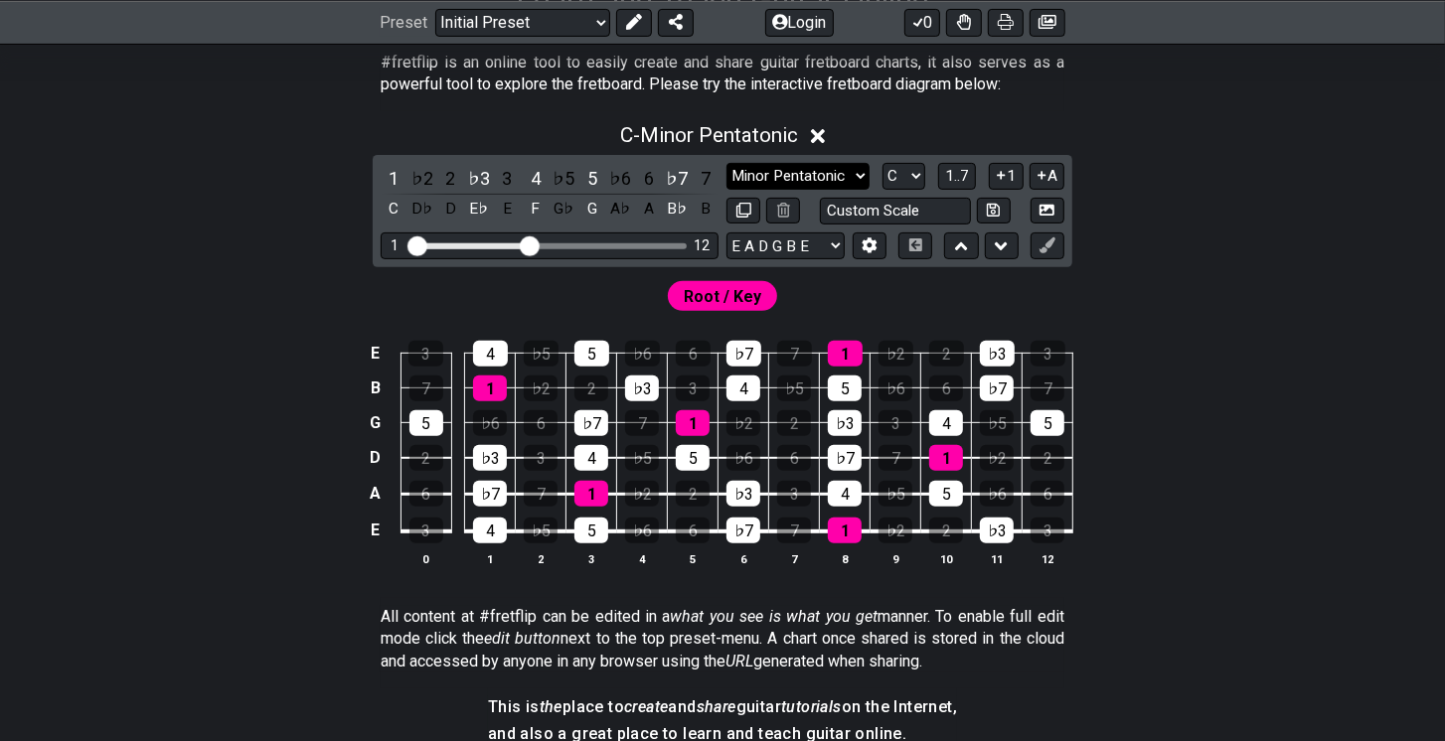
click at [819, 168] on select "Minor Pentatonic Click to edit Minor Pentatonic Major Pentatonic Minor Blues Ma…" at bounding box center [797, 176] width 143 height 27
select select "Major Pentatonic"
click at [726, 163] on select "Minor Pentatonic Click to edit Minor Pentatonic Major Pentatonic Minor Blues Ma…" at bounding box center [797, 176] width 143 height 27
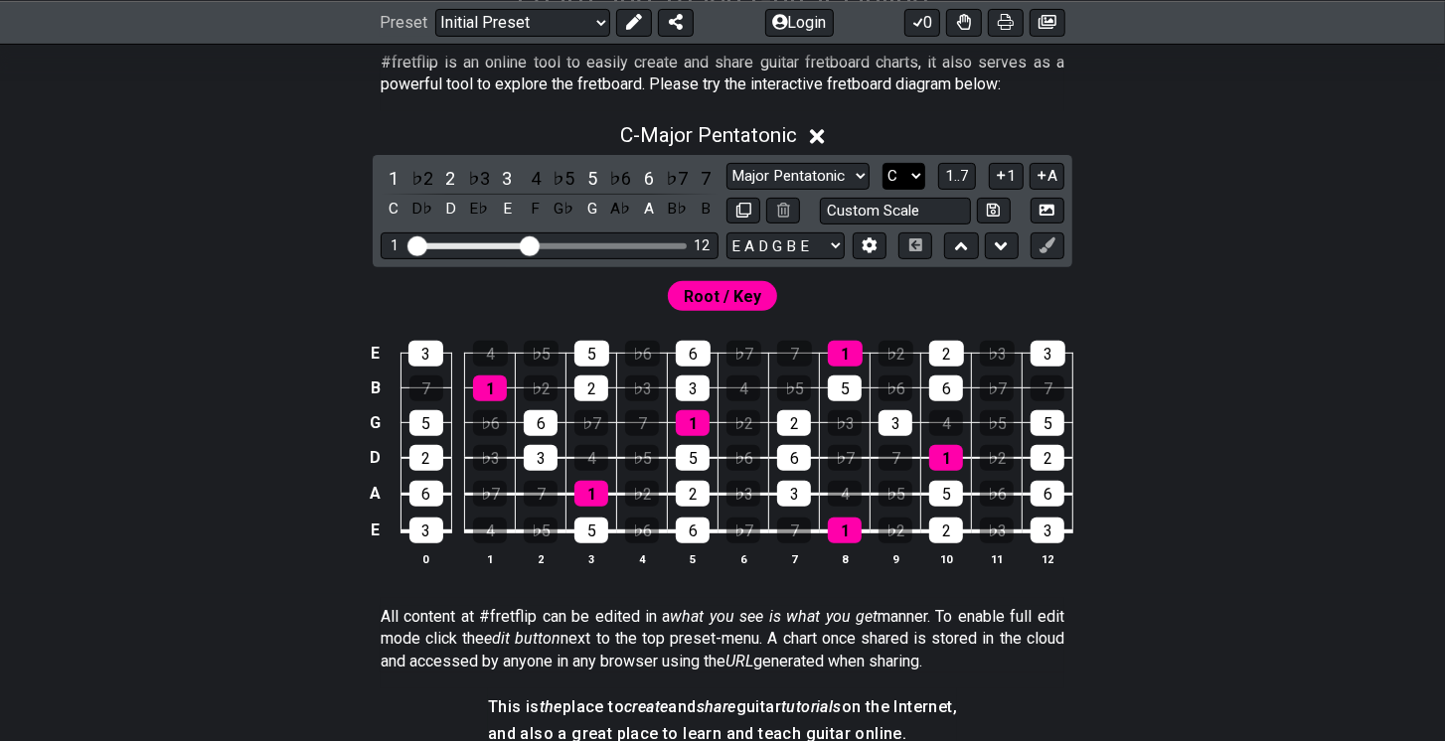
click at [908, 185] on select "A♭ A A♯ B♭ B C C♯ D♭ D D♯ E♭ E F F♯ G♭ G G♯" at bounding box center [903, 176] width 43 height 27
select select "A"
click at [883, 163] on select "A♭ A A♯ B♭ B C C♯ D♭ D D♯ E♭ E F F♯ G♭ G G♯" at bounding box center [903, 176] width 43 height 27
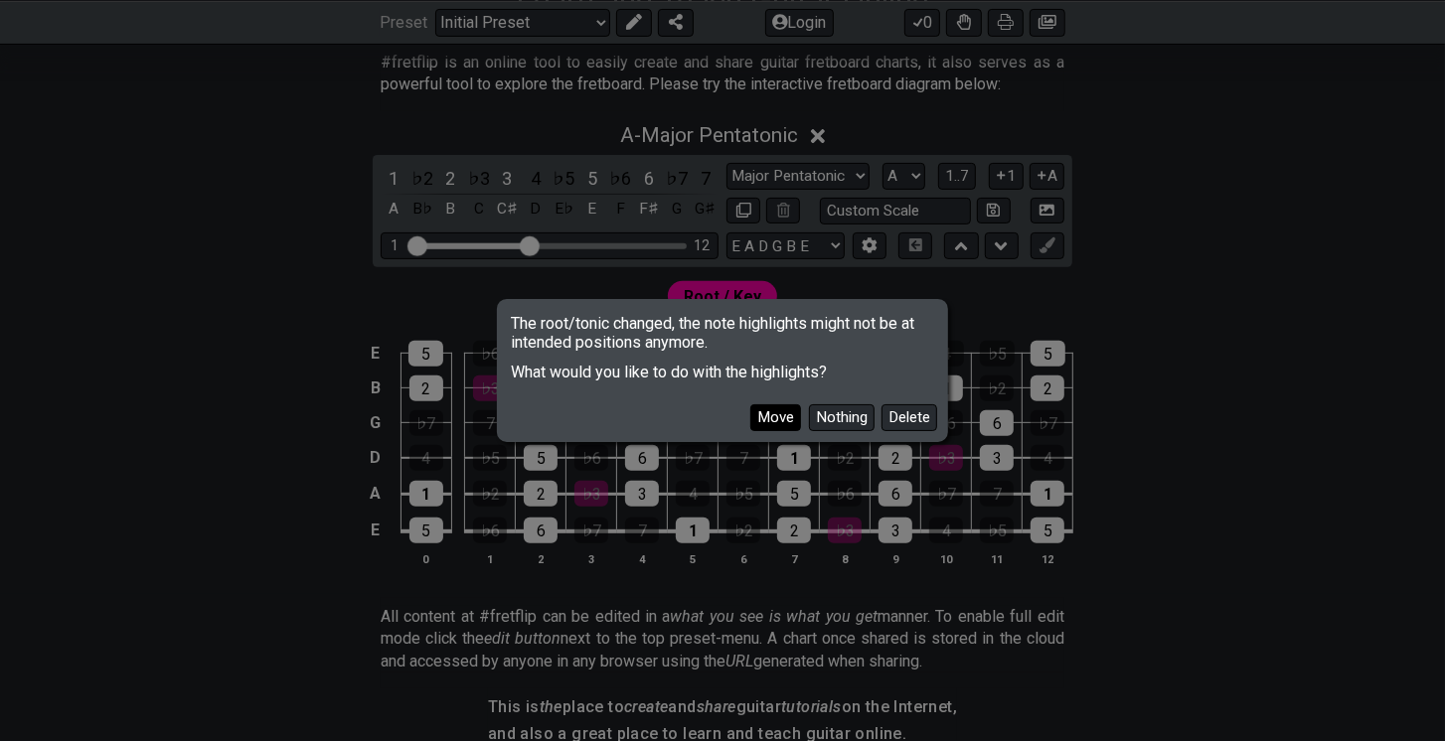
click at [776, 424] on button "Move" at bounding box center [775, 417] width 51 height 27
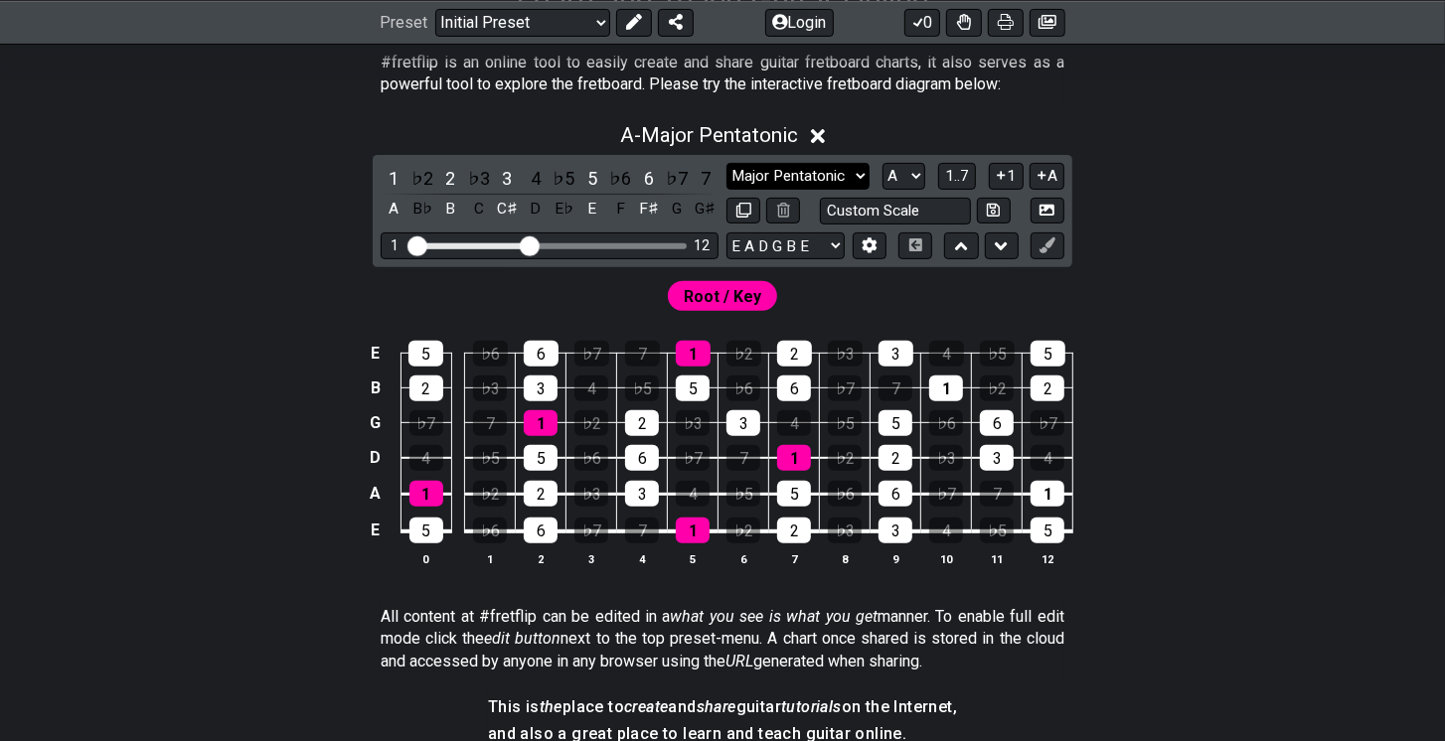
click at [798, 185] on select "Minor Pentatonic Click to edit Minor Pentatonic Major Pentatonic Minor Blues Ma…" at bounding box center [797, 176] width 143 height 27
select select "Minor Pentatonic"
click at [726, 163] on select "Minor Pentatonic Click to edit Minor Pentatonic Major Pentatonic Minor Blues Ma…" at bounding box center [797, 176] width 143 height 27
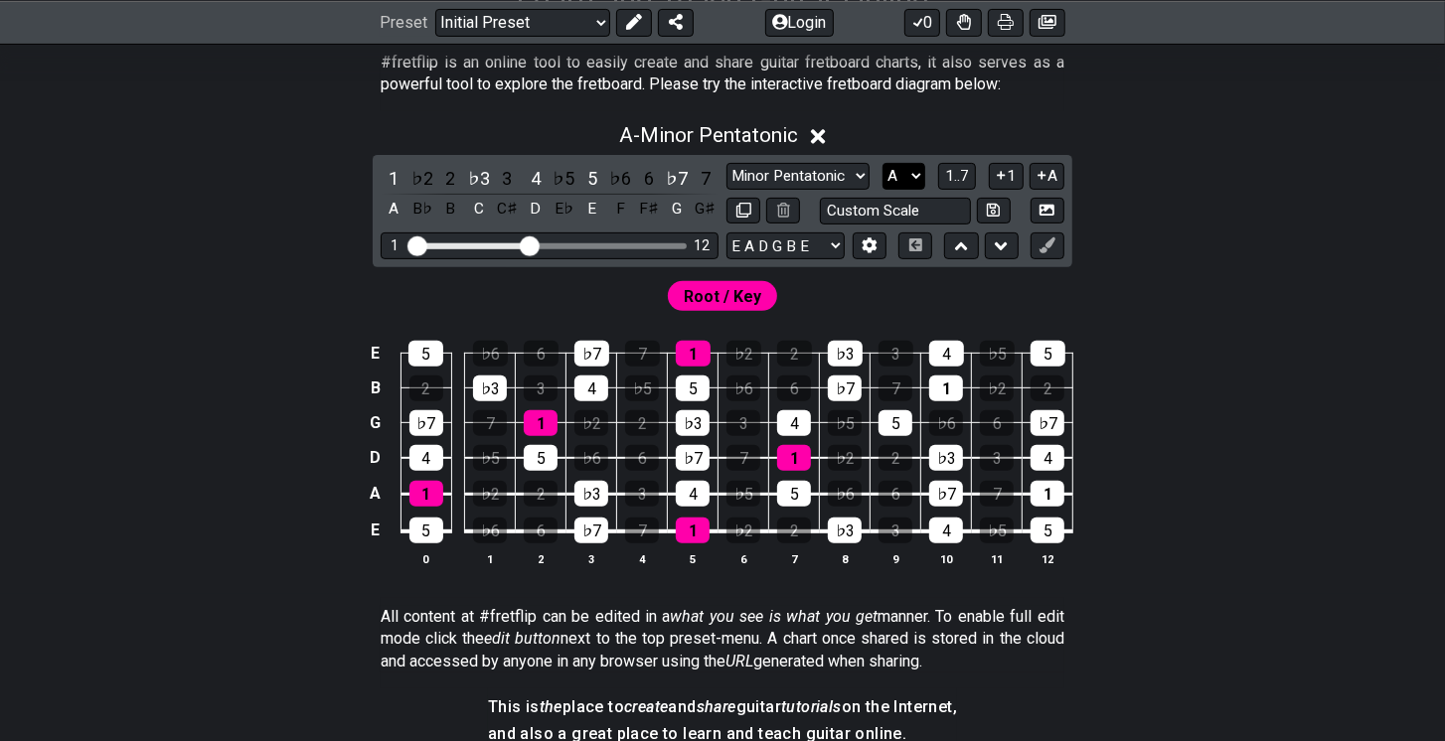
click at [899, 173] on select "A♭ A A♯ B♭ B C C♯ D♭ D D♯ E♭ E F F♯ G♭ G G♯" at bounding box center [903, 176] width 43 height 27
select select "C"
click at [883, 163] on select "A♭ A A♯ B♭ B C C♯ D♭ D D♯ E♭ E F F♯ G♭ G G♯" at bounding box center [903, 176] width 43 height 27
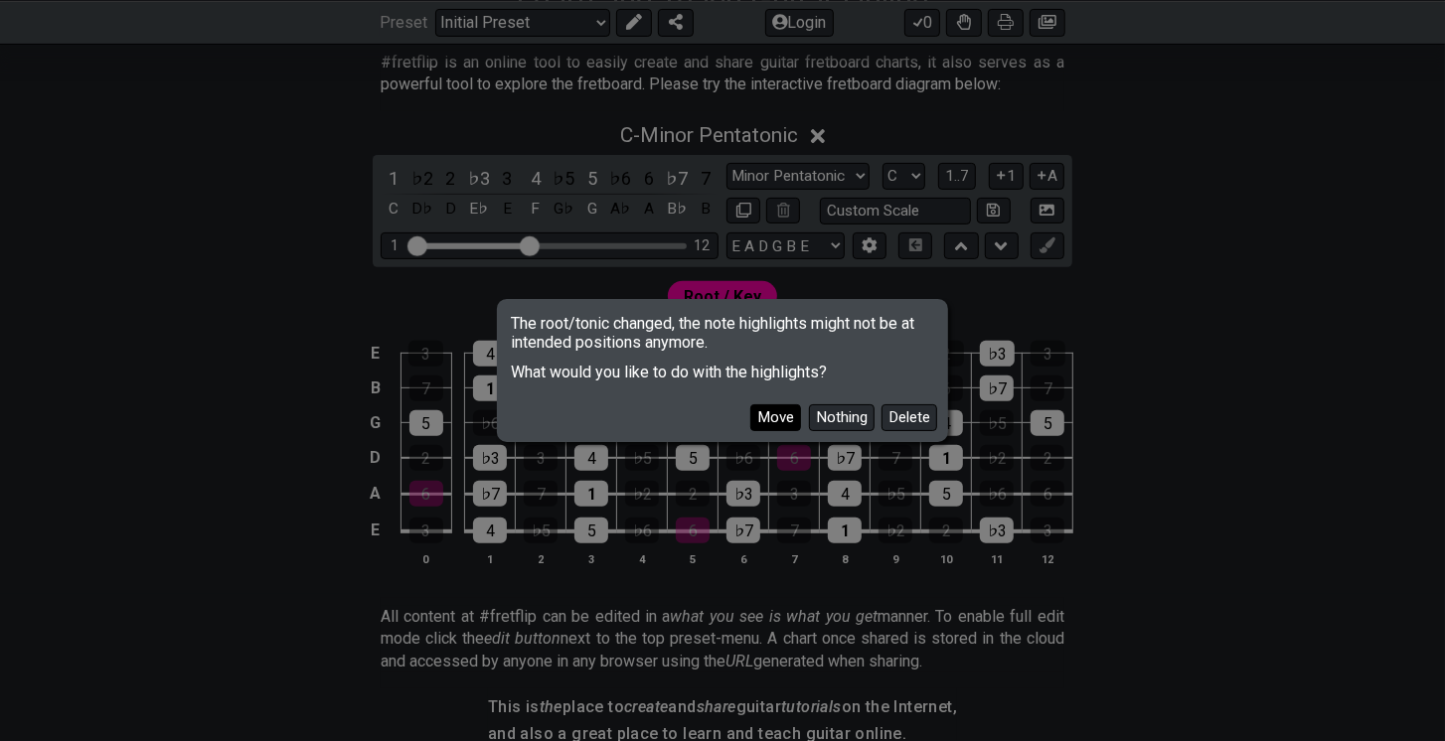
click at [775, 419] on button "Move" at bounding box center [775, 417] width 51 height 27
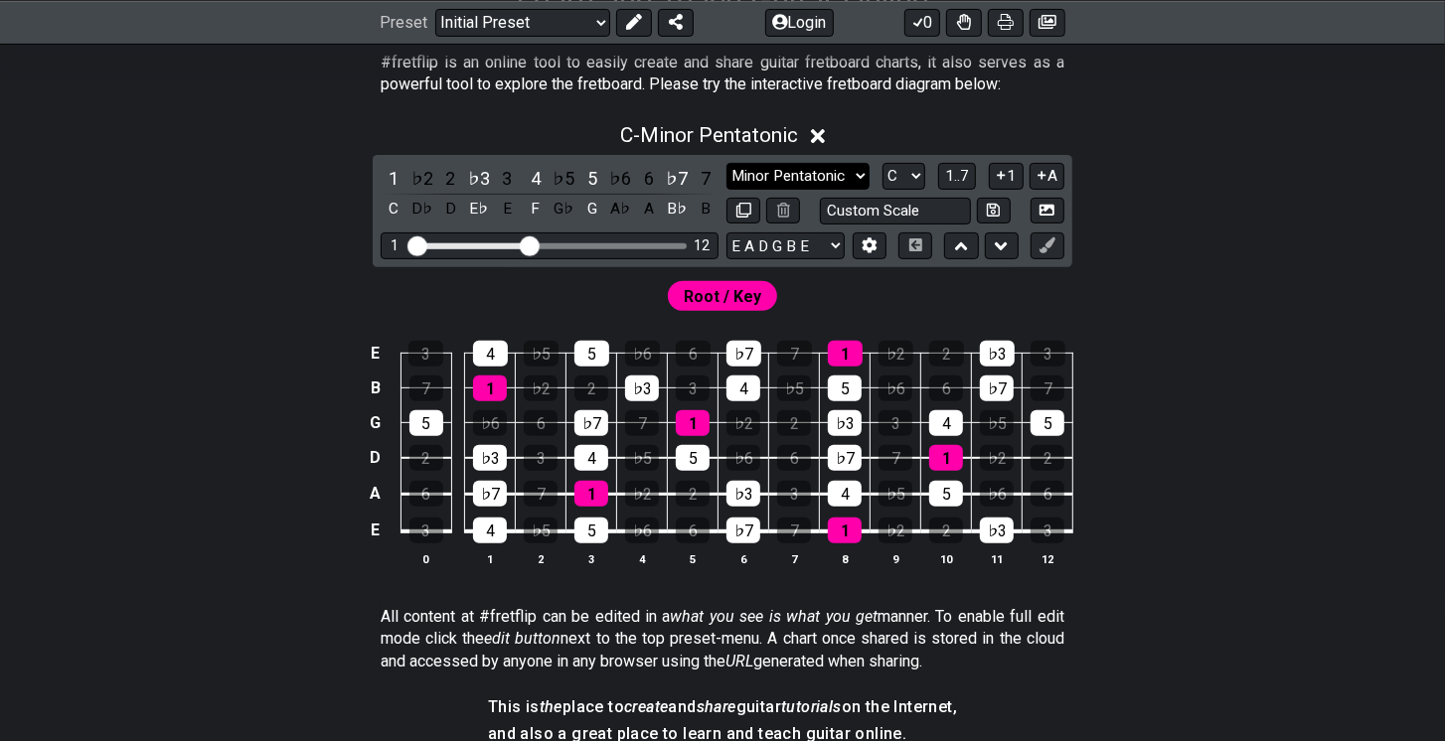
click at [835, 166] on select "Minor Pentatonic Click to edit Minor Pentatonic Major Pentatonic Minor Blues Ma…" at bounding box center [797, 176] width 143 height 27
click at [726, 163] on select "Minor Pentatonic Click to edit Minor Pentatonic Major Pentatonic Minor Blues Ma…" at bounding box center [797, 176] width 143 height 27
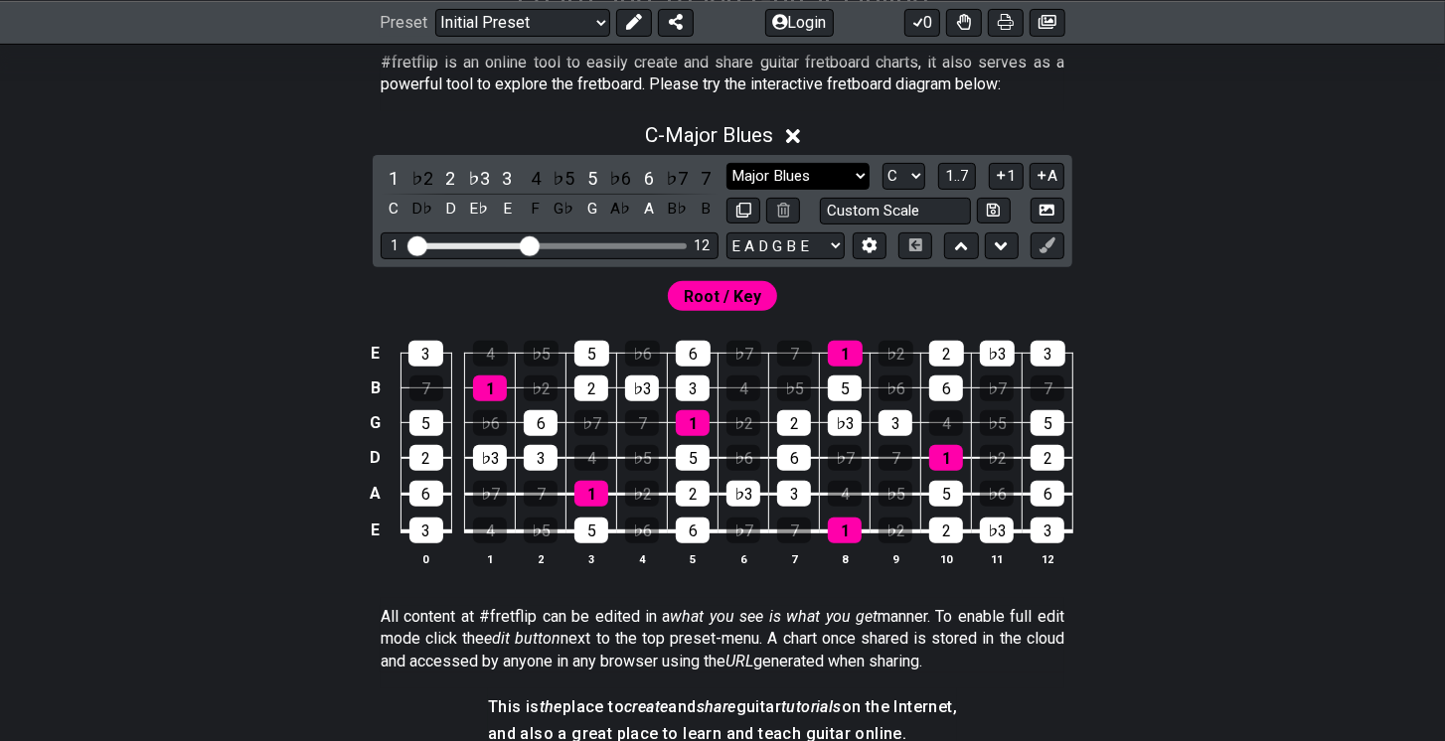
click at [801, 184] on select "Minor Pentatonic Click to edit Minor Pentatonic Major Pentatonic Minor Blues Ma…" at bounding box center [797, 176] width 143 height 27
select select "Major Pentatonic"
click at [726, 163] on select "Minor Pentatonic Click to edit Minor Pentatonic Major Pentatonic Minor Blues Ma…" at bounding box center [797, 176] width 143 height 27
